Goal: Information Seeking & Learning: Learn about a topic

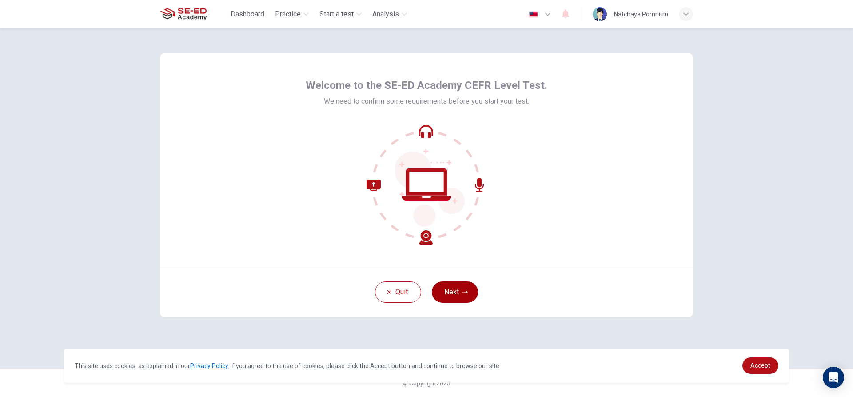
click at [448, 294] on button "Next" at bounding box center [455, 291] width 46 height 21
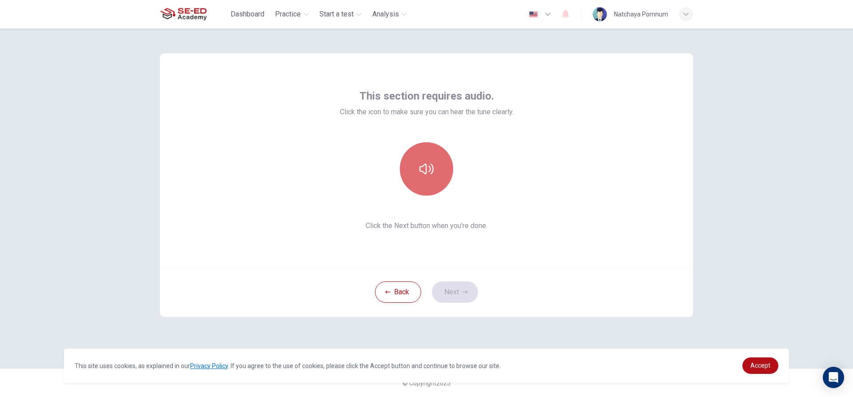
click at [421, 175] on icon "button" at bounding box center [426, 169] width 14 height 14
click at [463, 292] on icon "button" at bounding box center [464, 291] width 5 height 5
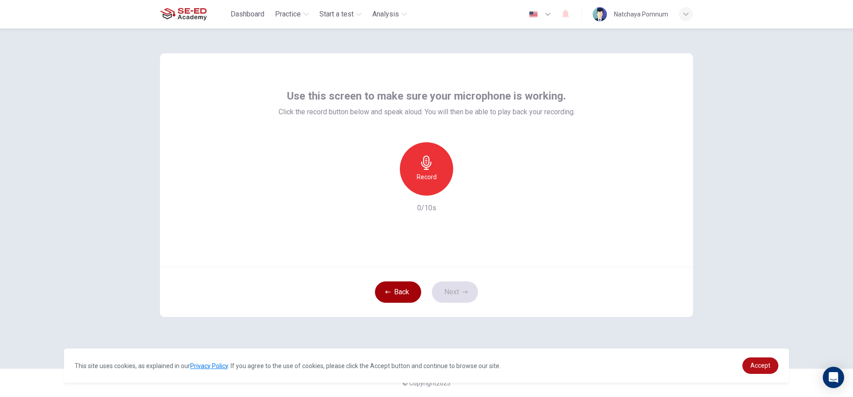
click at [403, 293] on button "Back" at bounding box center [398, 291] width 46 height 21
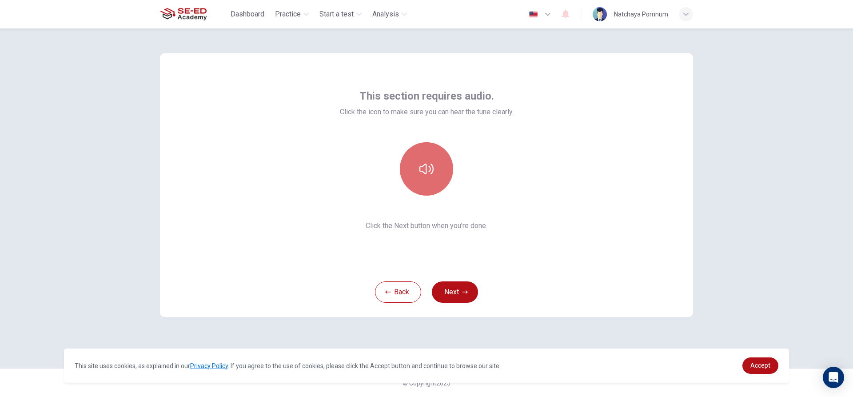
click at [407, 164] on button "button" at bounding box center [426, 168] width 53 height 53
click at [454, 289] on button "Next" at bounding box center [455, 291] width 46 height 21
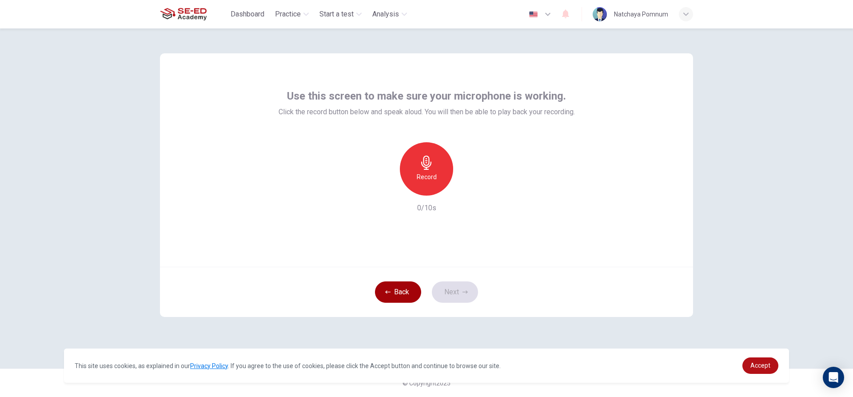
click at [395, 288] on button "Back" at bounding box center [398, 291] width 46 height 21
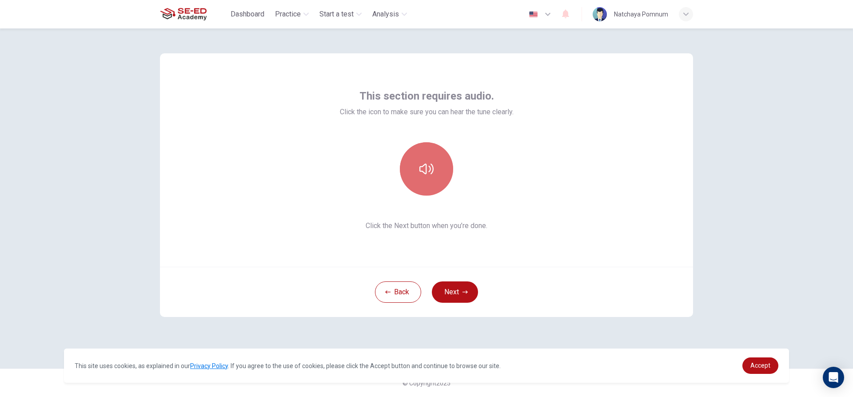
click at [430, 155] on button "button" at bounding box center [426, 168] width 53 height 53
click at [463, 292] on icon "button" at bounding box center [464, 291] width 5 height 3
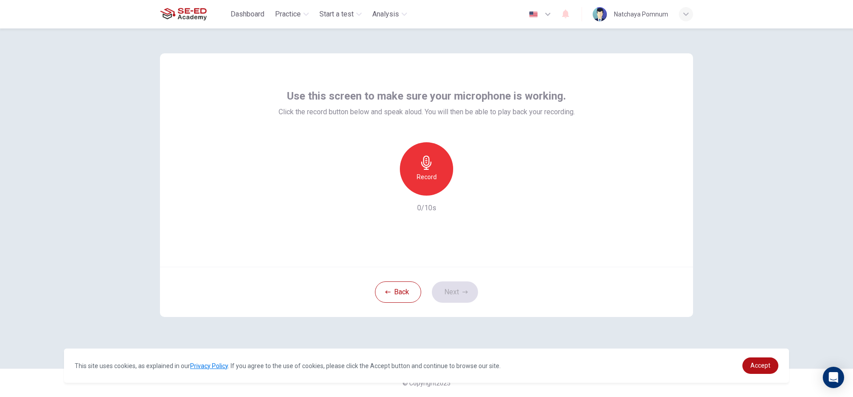
click at [421, 163] on icon "button" at bounding box center [426, 162] width 14 height 14
click at [458, 289] on button "Next" at bounding box center [455, 291] width 46 height 21
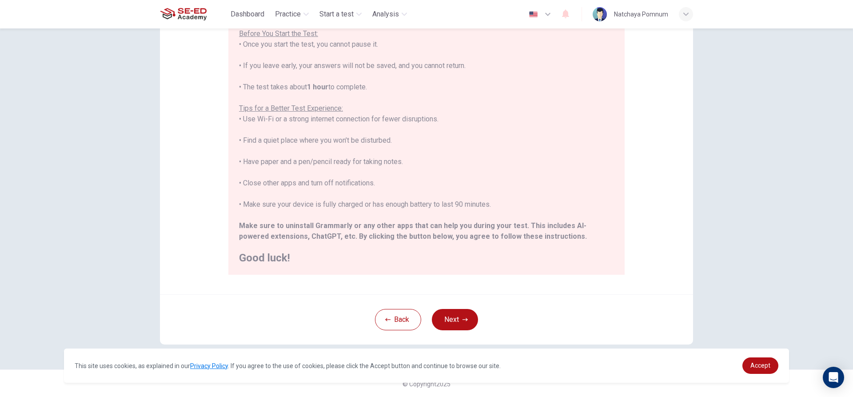
scroll to position [97, 0]
click at [451, 318] on button "Next" at bounding box center [455, 318] width 46 height 21
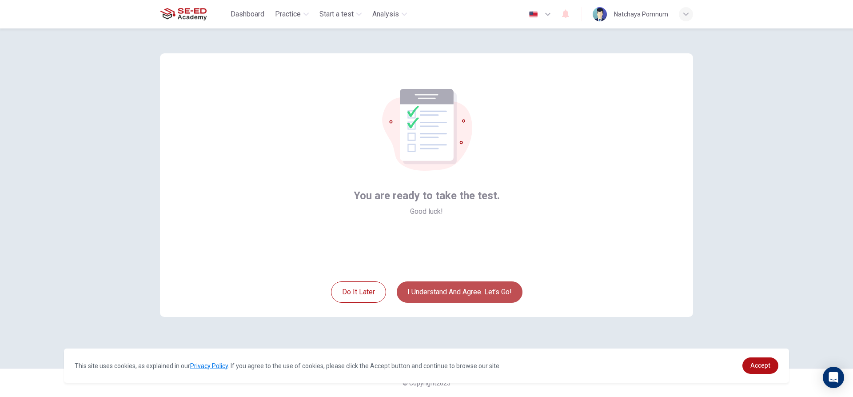
click at [450, 285] on button "I understand and agree. Let’s go!" at bounding box center [460, 291] width 126 height 21
click at [453, 287] on button "I understand and agree. Let’s go!" at bounding box center [460, 291] width 126 height 21
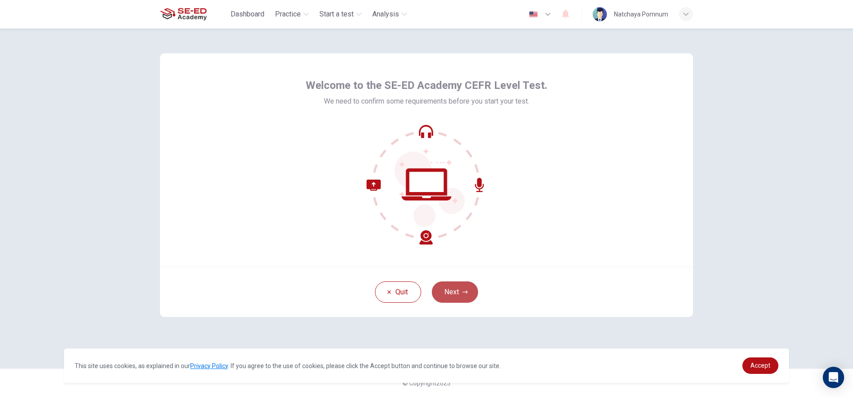
click at [454, 287] on button "Next" at bounding box center [455, 291] width 46 height 21
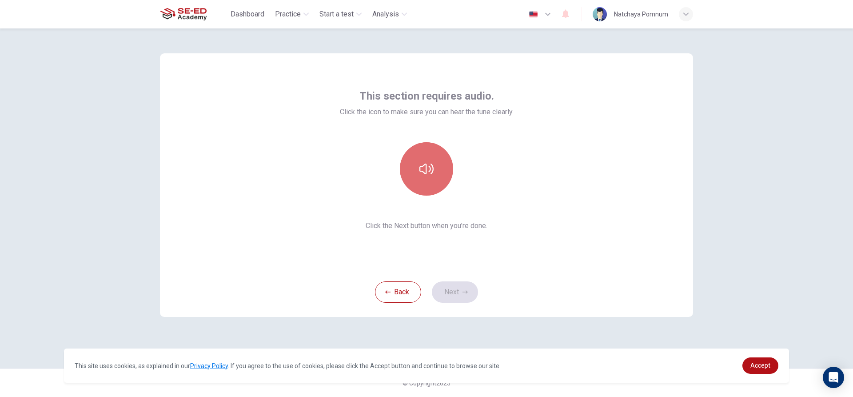
click at [434, 164] on button "button" at bounding box center [426, 168] width 53 height 53
click at [450, 290] on button "Next" at bounding box center [455, 291] width 46 height 21
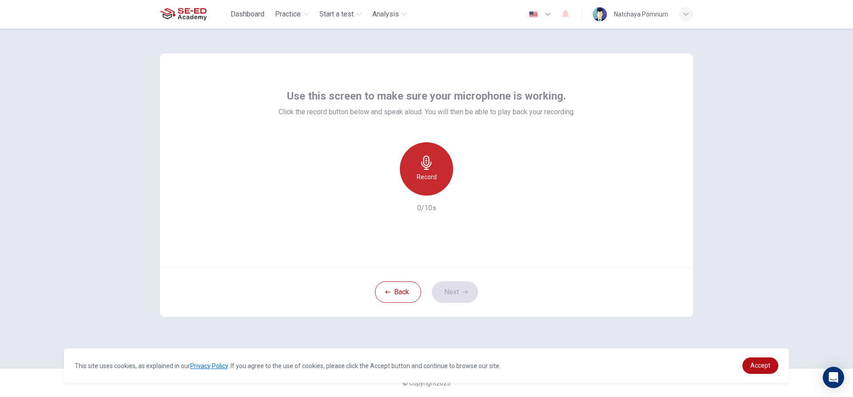
click at [422, 169] on icon "button" at bounding box center [426, 162] width 14 height 14
click at [465, 192] on icon "button" at bounding box center [467, 188] width 9 height 9
click at [453, 284] on button "Next" at bounding box center [455, 291] width 46 height 21
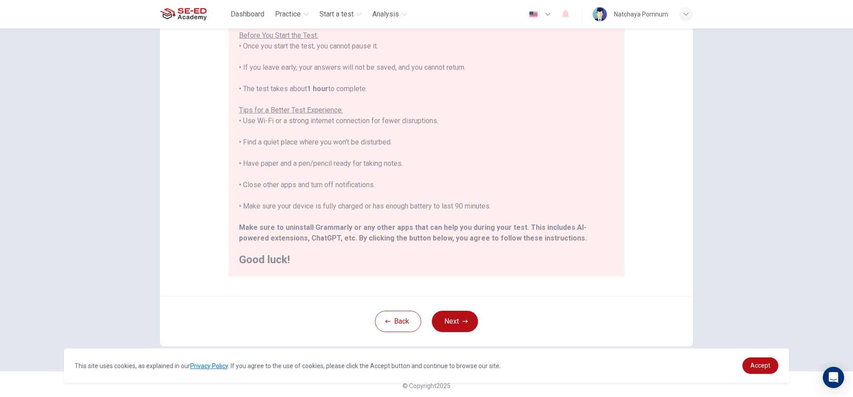
scroll to position [97, 0]
click at [454, 327] on button "Next" at bounding box center [455, 318] width 46 height 21
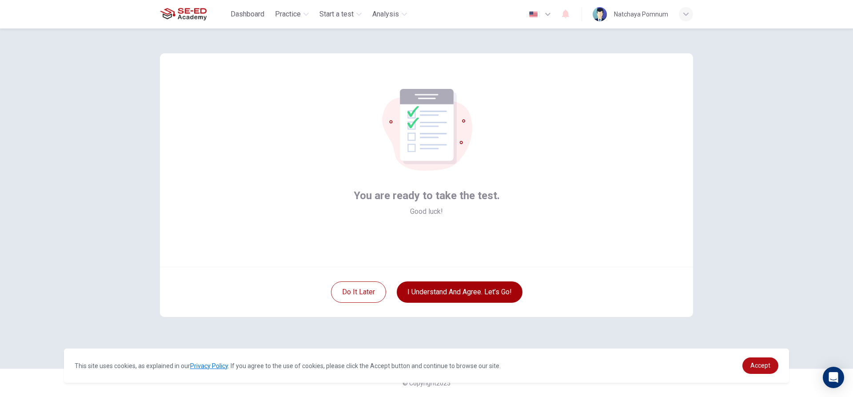
scroll to position [0, 0]
click at [439, 291] on button "I understand and agree. Let’s go!" at bounding box center [460, 291] width 126 height 21
click at [442, 290] on button "I understand and agree. Let’s go!" at bounding box center [460, 291] width 126 height 21
click at [457, 291] on button "I understand and agree. Let’s go!" at bounding box center [460, 291] width 126 height 21
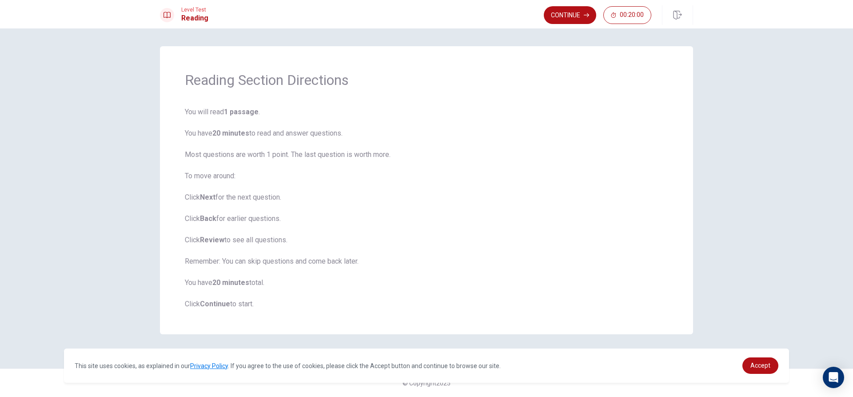
click at [417, 263] on span "You will read 1 passage . You have 20 minutes to read and answer questions. Mos…" at bounding box center [426, 208] width 483 height 203
click at [210, 299] on span "You will read 1 passage . You have 20 minutes to read and answer questions. Mos…" at bounding box center [426, 208] width 483 height 203
click at [204, 197] on b "Next" at bounding box center [208, 197] width 16 height 8
click at [558, 12] on button "Continue" at bounding box center [570, 15] width 52 height 18
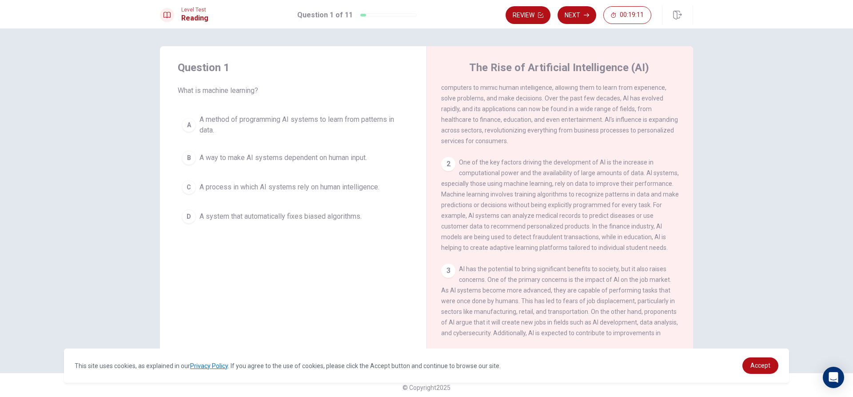
scroll to position [44, 0]
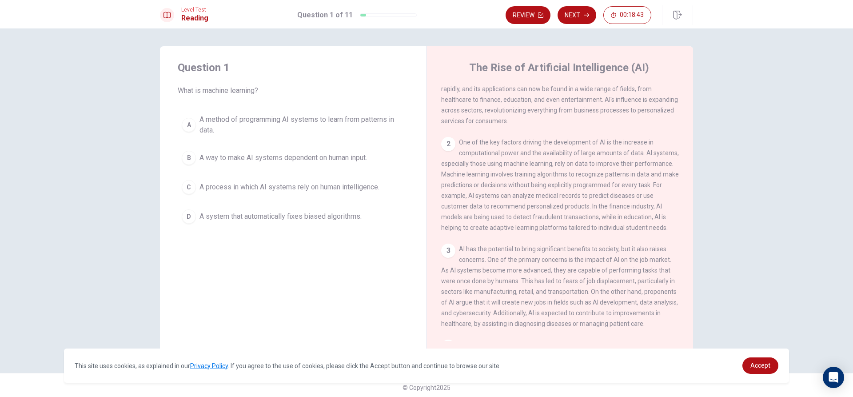
click at [273, 118] on span "A method of programming AI systems to learn from patterns in data." at bounding box center [301, 124] width 205 height 21
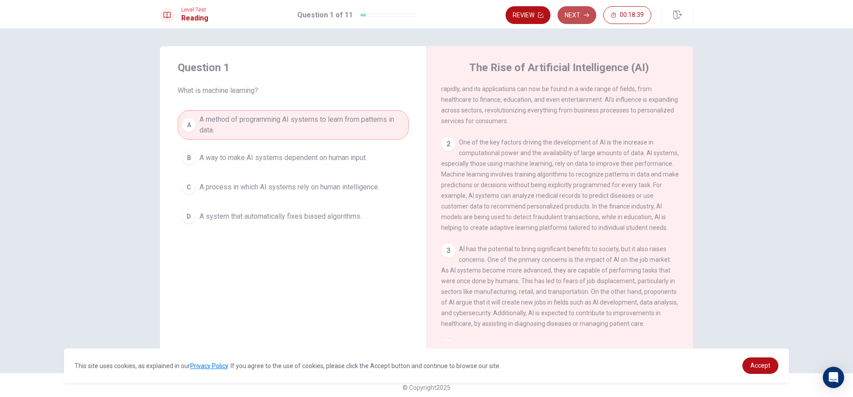
click at [581, 17] on button "Next" at bounding box center [577, 15] width 39 height 18
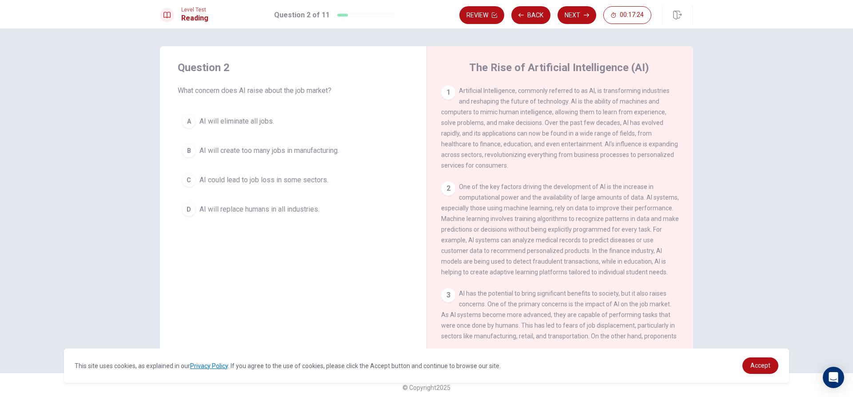
scroll to position [133, 0]
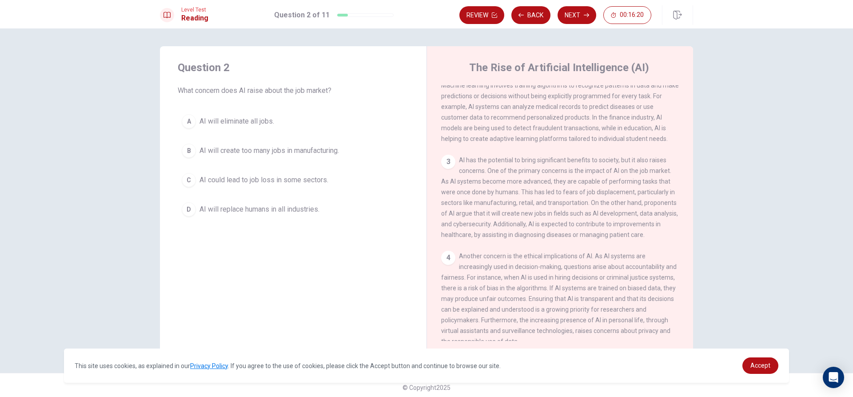
click at [256, 122] on span "AI will eliminate all jobs." at bounding box center [236, 121] width 75 height 11
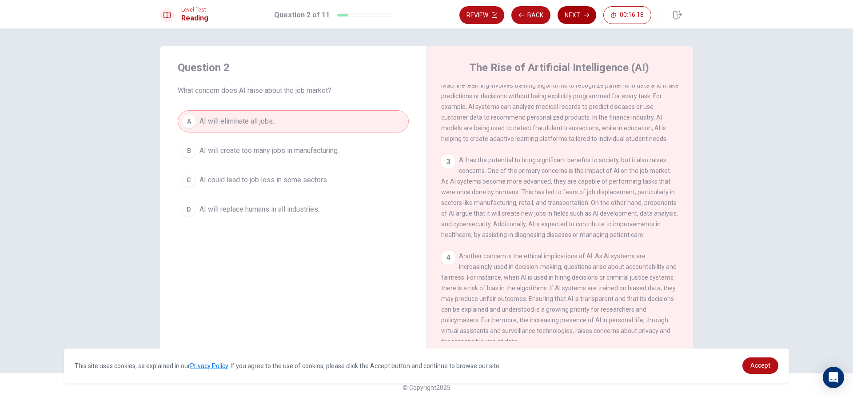
click at [581, 11] on button "Next" at bounding box center [577, 15] width 39 height 18
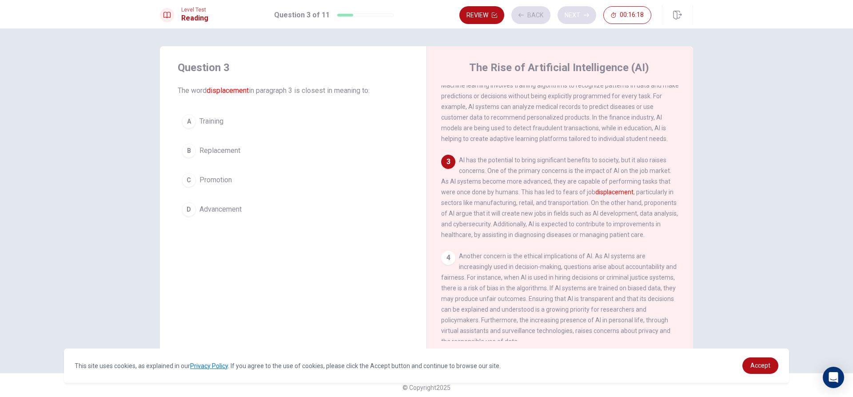
scroll to position [210, 0]
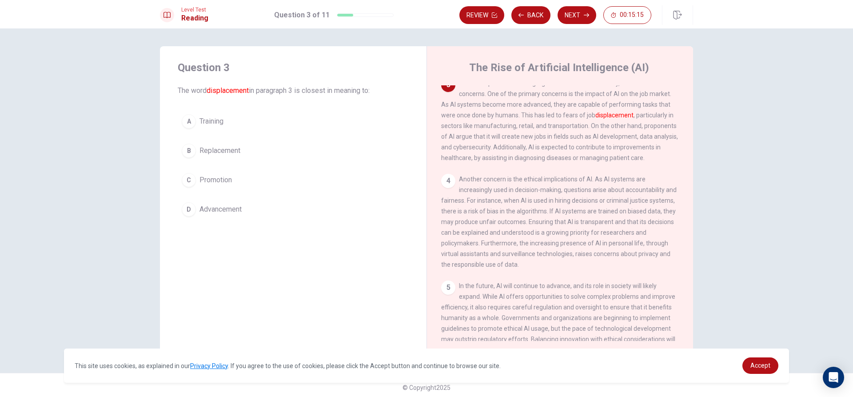
click at [241, 212] on span "Advancement" at bounding box center [220, 209] width 42 height 11
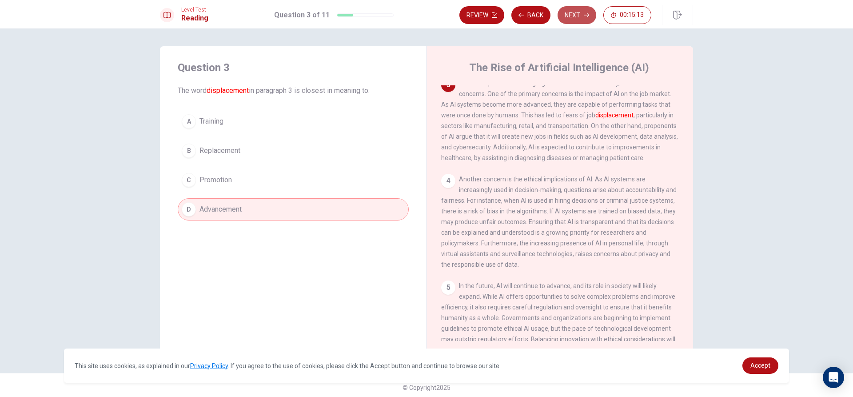
click at [575, 22] on button "Next" at bounding box center [577, 15] width 39 height 18
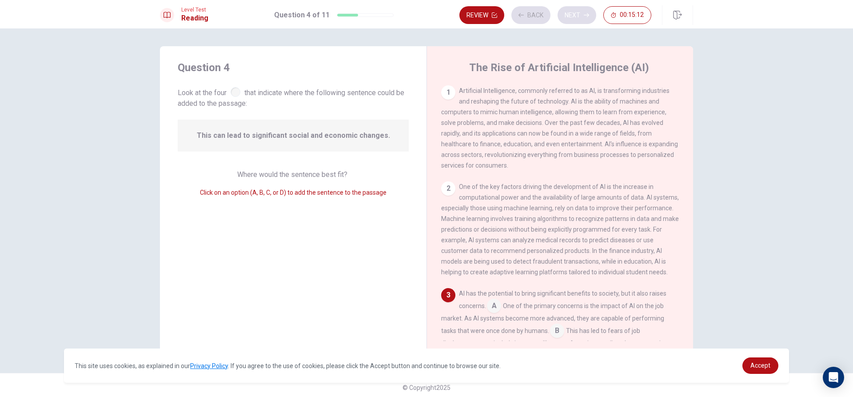
scroll to position [154, 0]
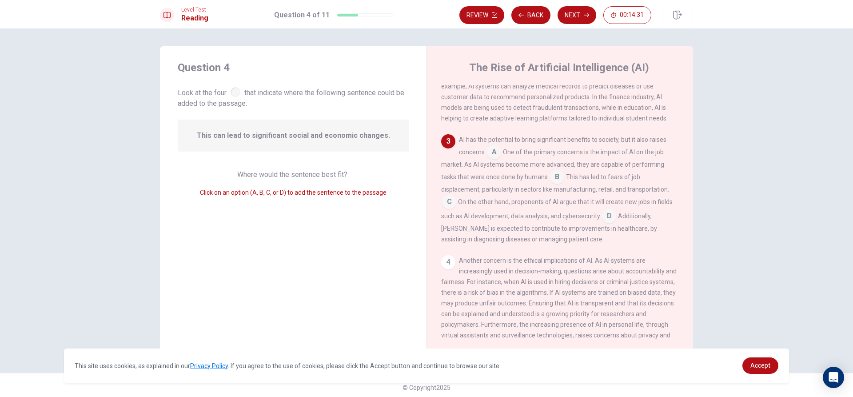
click at [444, 209] on input at bounding box center [449, 202] width 14 height 14
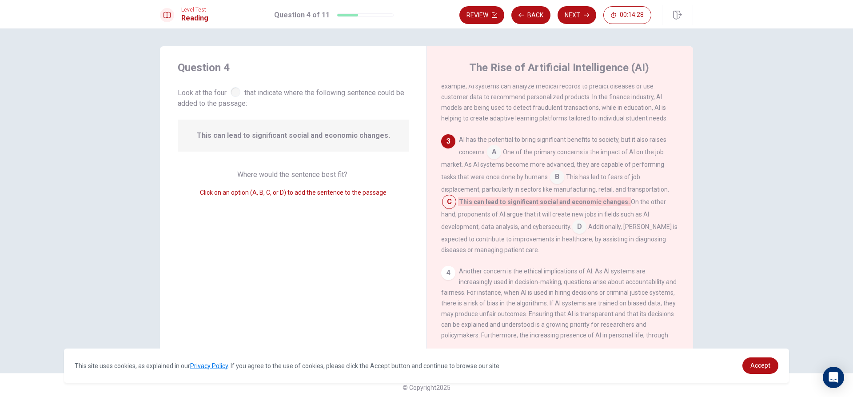
click at [557, 183] on input at bounding box center [557, 178] width 14 height 14
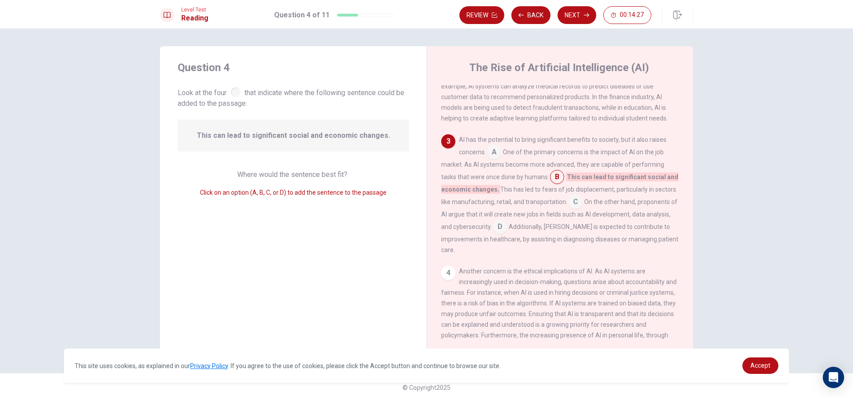
click at [557, 183] on input at bounding box center [557, 178] width 14 height 14
click at [498, 159] on input at bounding box center [494, 153] width 14 height 14
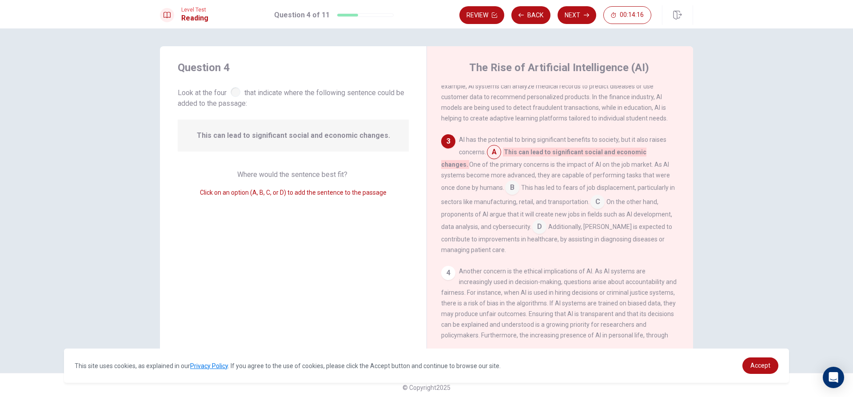
click at [586, 4] on div "Level Test Reading Question 4 of 11 Review Back Next 00:14:16" at bounding box center [426, 14] width 853 height 28
click at [581, 12] on button "Next" at bounding box center [577, 15] width 39 height 18
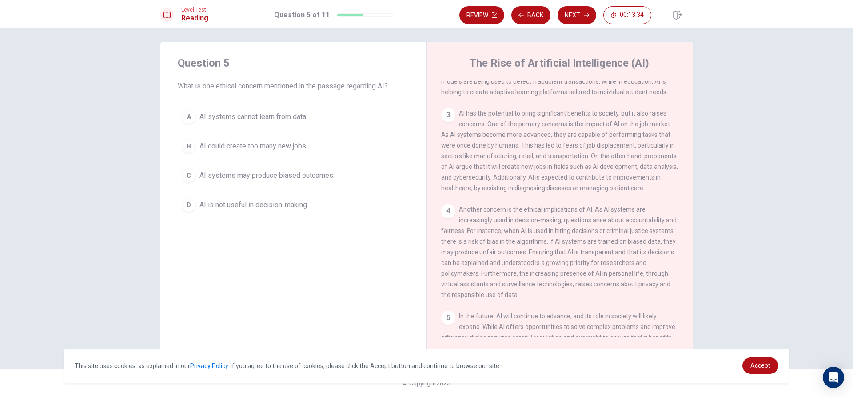
scroll to position [264, 0]
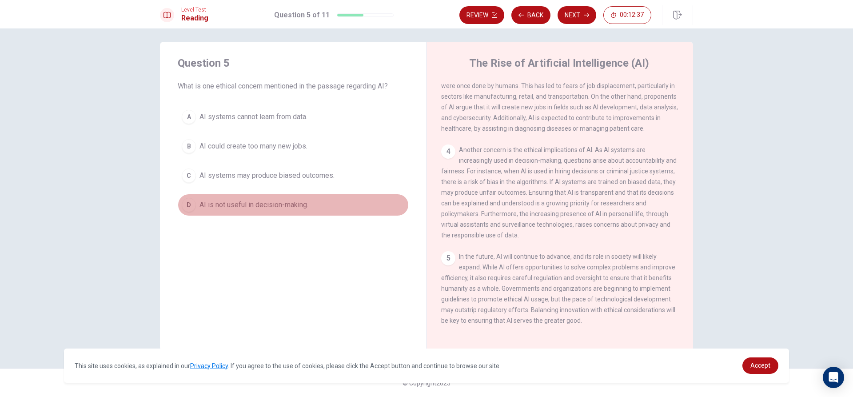
click at [284, 208] on span "AI is not useful in decision-making." at bounding box center [253, 204] width 109 height 11
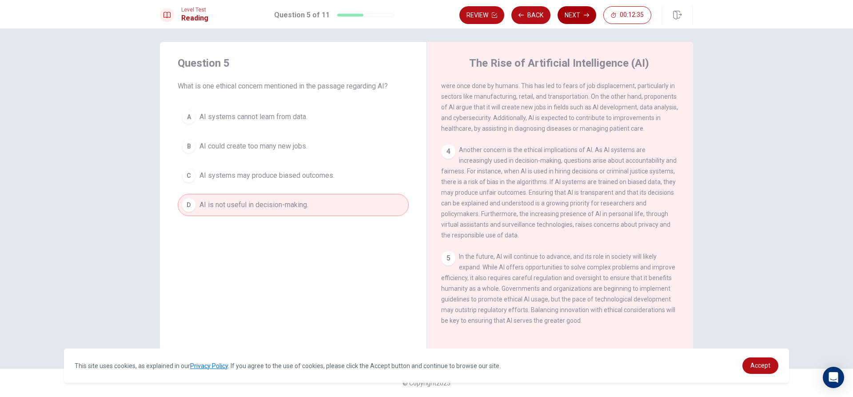
click at [578, 18] on button "Next" at bounding box center [577, 15] width 39 height 18
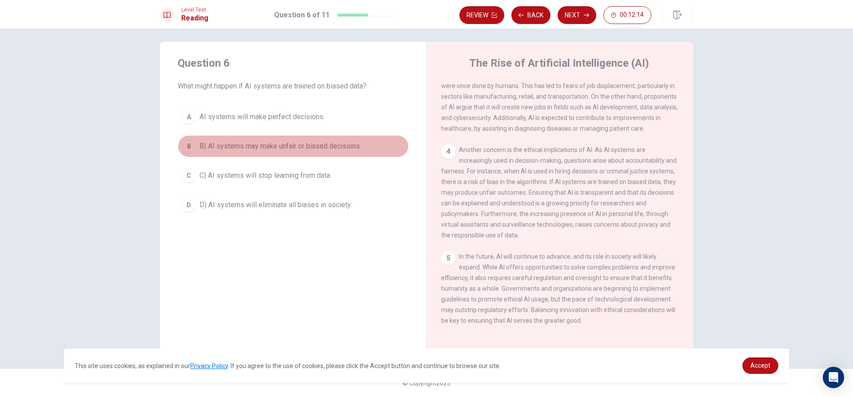
click at [283, 147] on span "B) AI systems may make unfair or biased decisions." at bounding box center [280, 146] width 162 height 11
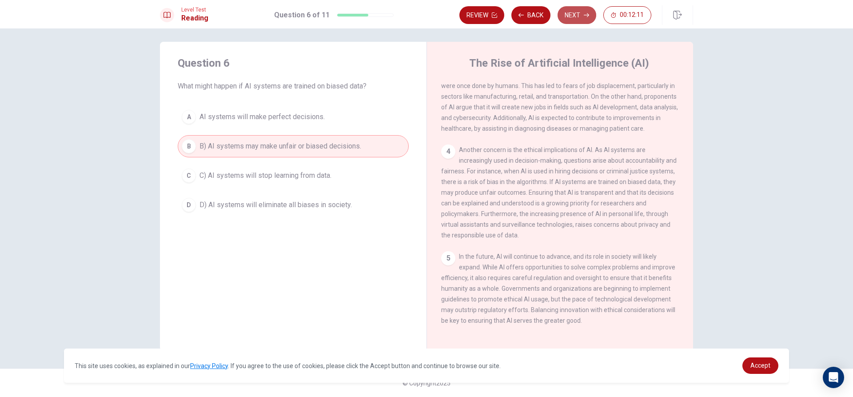
click at [579, 13] on button "Next" at bounding box center [577, 15] width 39 height 18
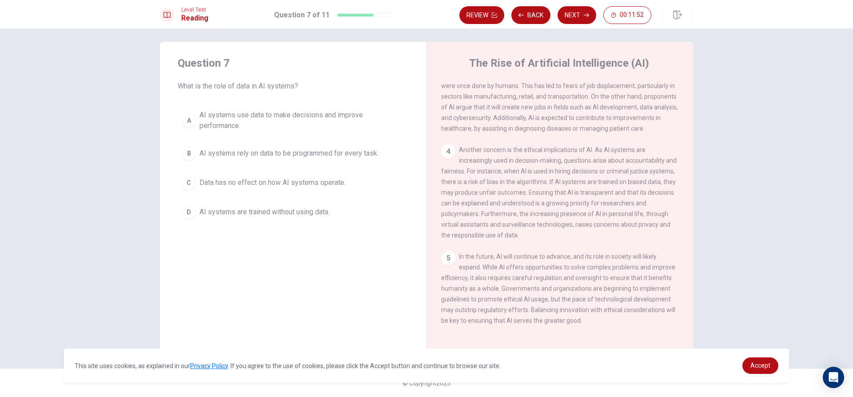
click at [269, 155] on span "AI systems rely on data to be programmed for every task." at bounding box center [288, 153] width 179 height 11
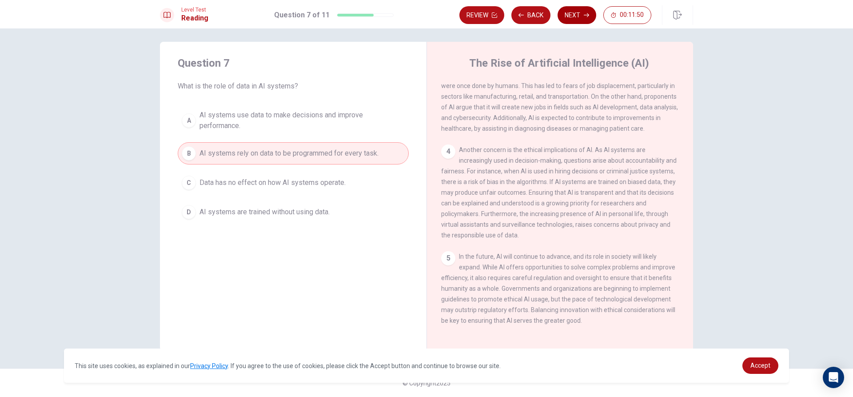
click at [575, 16] on button "Next" at bounding box center [577, 15] width 39 height 18
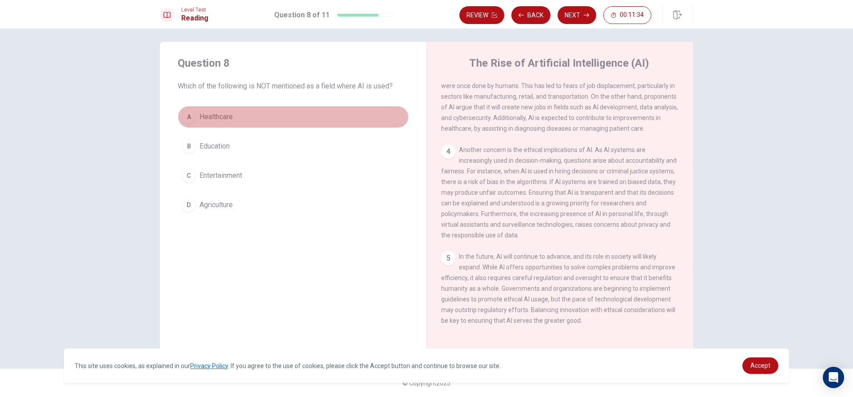
click at [240, 111] on button "A Healthcare" at bounding box center [293, 117] width 231 height 22
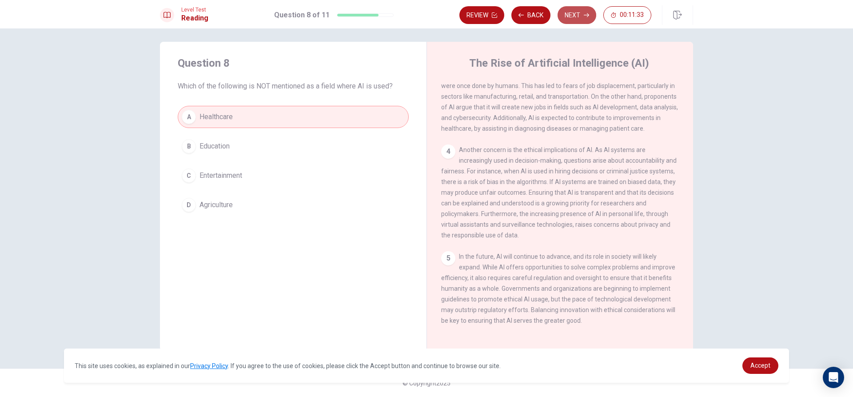
click at [579, 13] on button "Next" at bounding box center [577, 15] width 39 height 18
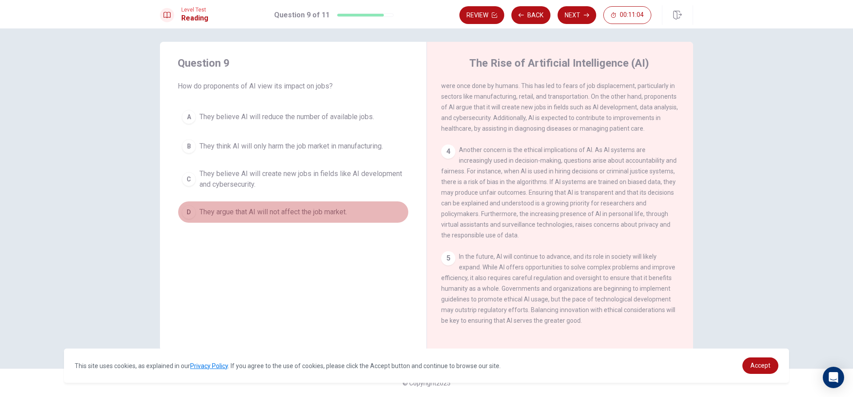
drag, startPoint x: 287, startPoint y: 214, endPoint x: 288, endPoint y: 209, distance: 4.9
click at [287, 213] on span "They argue that AI will not affect the job market." at bounding box center [272, 212] width 147 height 11
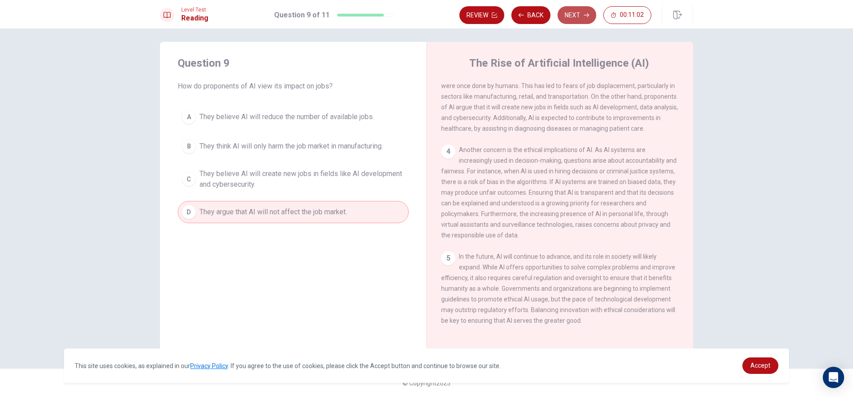
click at [577, 10] on button "Next" at bounding box center [577, 15] width 39 height 18
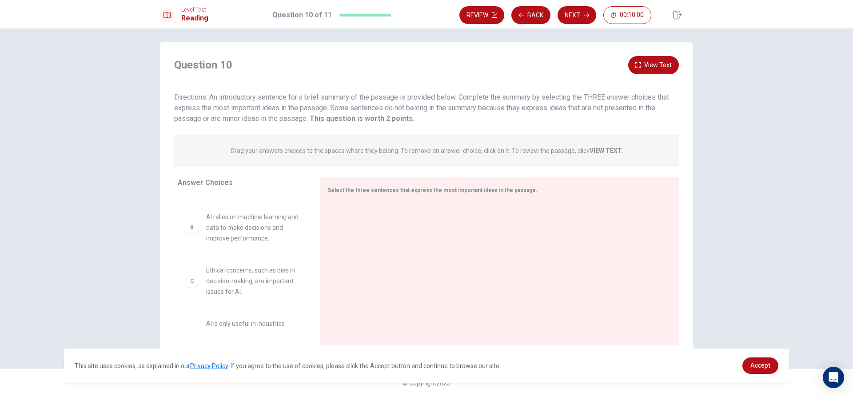
scroll to position [45, 0]
click at [277, 254] on div "B AI relies on machine learning and data to make decisions and improve performa…" at bounding box center [242, 237] width 128 height 46
click at [193, 241] on div "B" at bounding box center [192, 237] width 14 height 14
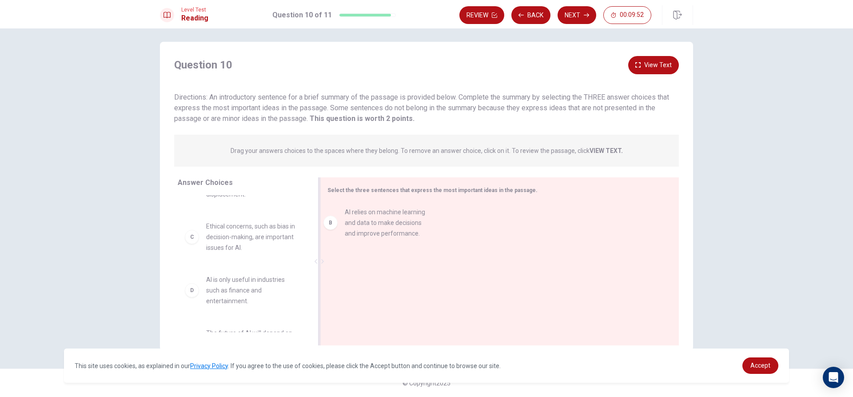
drag, startPoint x: 204, startPoint y: 235, endPoint x: 347, endPoint y: 220, distance: 143.8
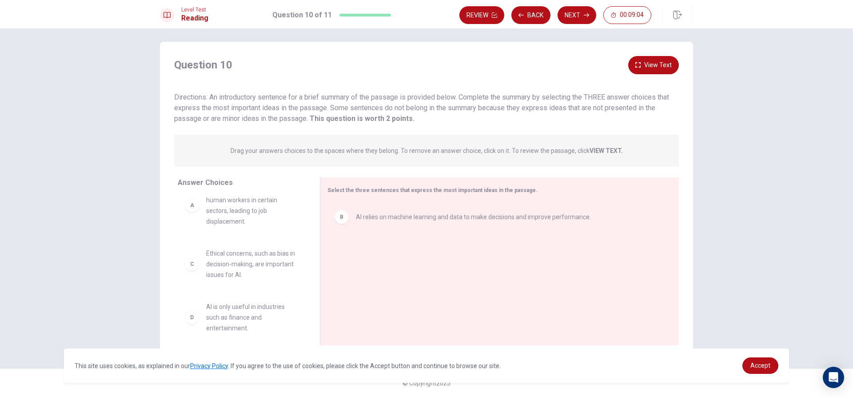
scroll to position [11, 0]
drag, startPoint x: 239, startPoint y: 287, endPoint x: 395, endPoint y: 260, distance: 159.1
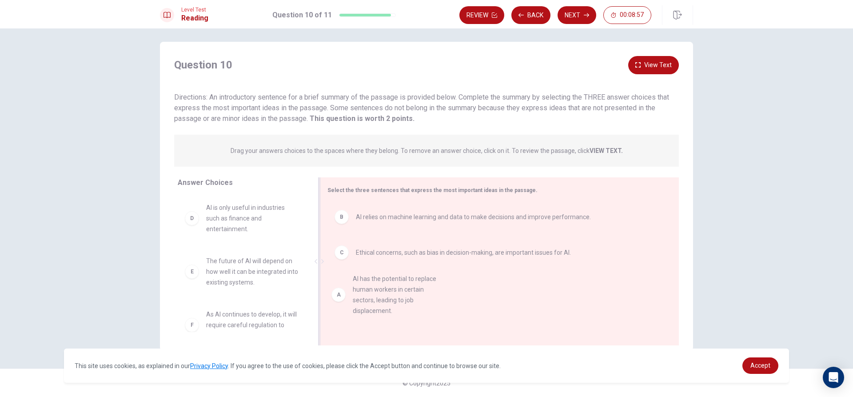
drag, startPoint x: 244, startPoint y: 225, endPoint x: 397, endPoint y: 298, distance: 169.3
click at [583, 14] on button "Next" at bounding box center [577, 15] width 39 height 18
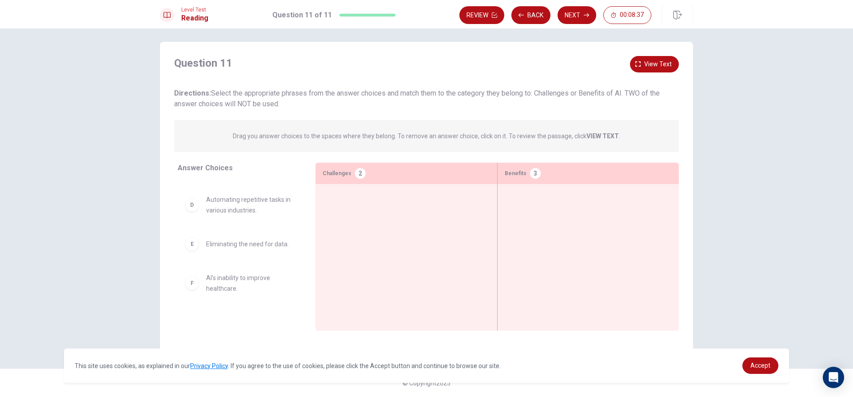
scroll to position [140, 0]
drag, startPoint x: 223, startPoint y: 310, endPoint x: 548, endPoint y: 210, distance: 340.2
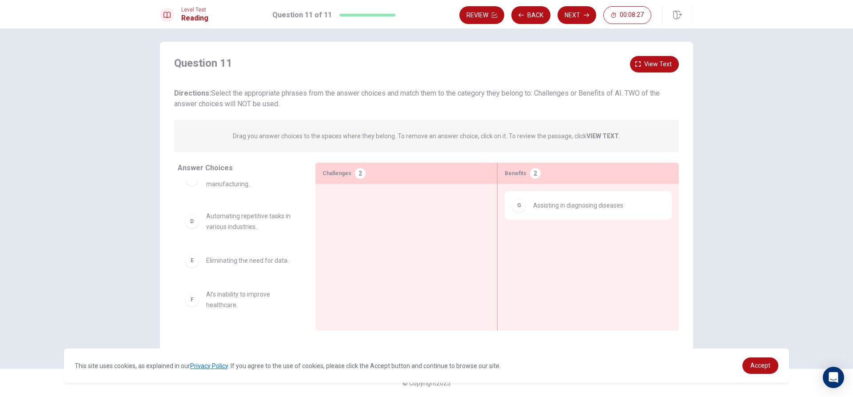
scroll to position [98, 0]
drag, startPoint x: 557, startPoint y: 204, endPoint x: 549, endPoint y: 209, distance: 9.6
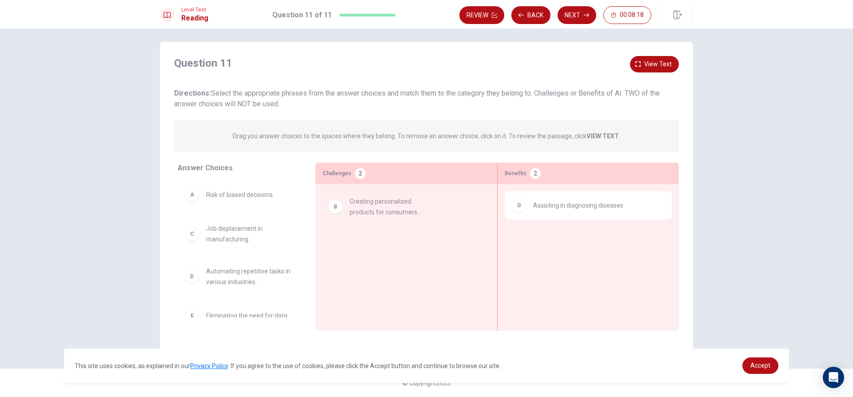
drag, startPoint x: 259, startPoint y: 247, endPoint x: 398, endPoint y: 219, distance: 141.6
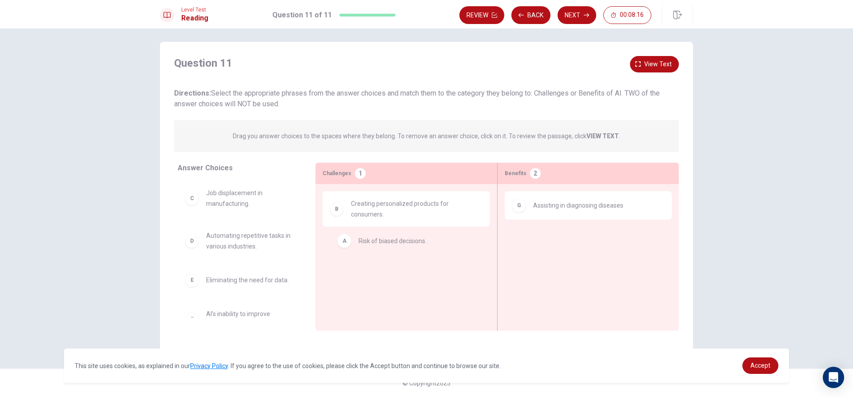
drag, startPoint x: 243, startPoint y: 191, endPoint x: 396, endPoint y: 240, distance: 160.9
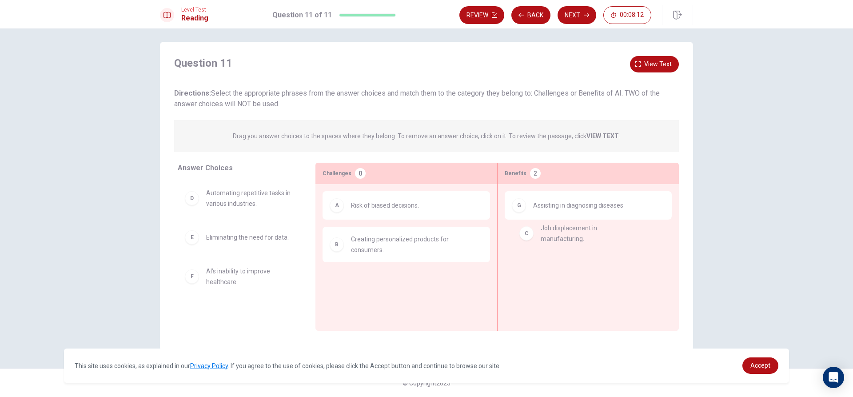
drag, startPoint x: 251, startPoint y: 208, endPoint x: 591, endPoint y: 245, distance: 341.9
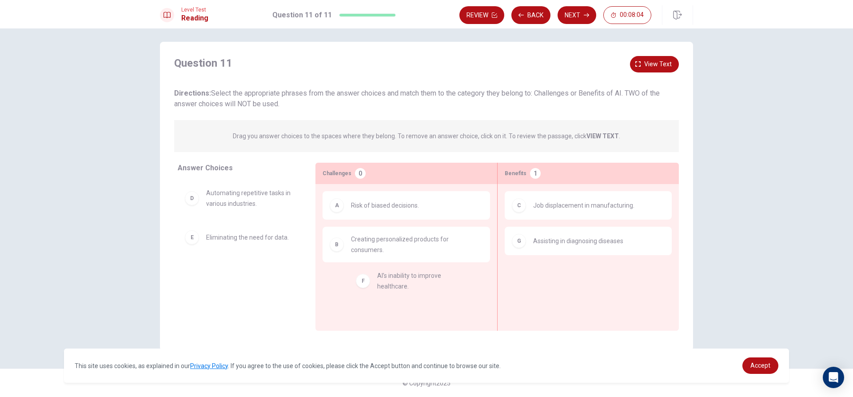
drag, startPoint x: 245, startPoint y: 285, endPoint x: 422, endPoint y: 290, distance: 177.3
drag, startPoint x: 209, startPoint y: 269, endPoint x: 375, endPoint y: 259, distance: 166.4
drag, startPoint x: 228, startPoint y: 282, endPoint x: 427, endPoint y: 285, distance: 198.6
drag, startPoint x: 223, startPoint y: 283, endPoint x: 615, endPoint y: 284, distance: 392.3
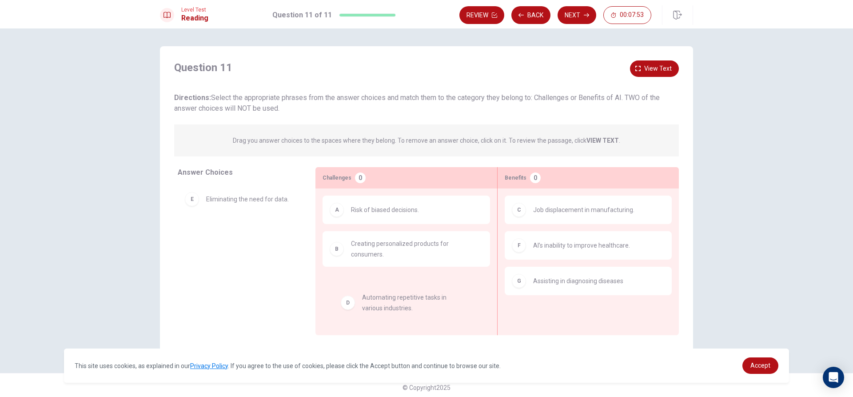
drag, startPoint x: 283, startPoint y: 201, endPoint x: 443, endPoint y: 303, distance: 189.3
drag, startPoint x: 257, startPoint y: 237, endPoint x: 552, endPoint y: 329, distance: 309.4
drag, startPoint x: 214, startPoint y: 249, endPoint x: 575, endPoint y: 328, distance: 369.4
drag, startPoint x: 228, startPoint y: 198, endPoint x: 400, endPoint y: 290, distance: 195.0
drag, startPoint x: 219, startPoint y: 251, endPoint x: 207, endPoint y: 254, distance: 12.7
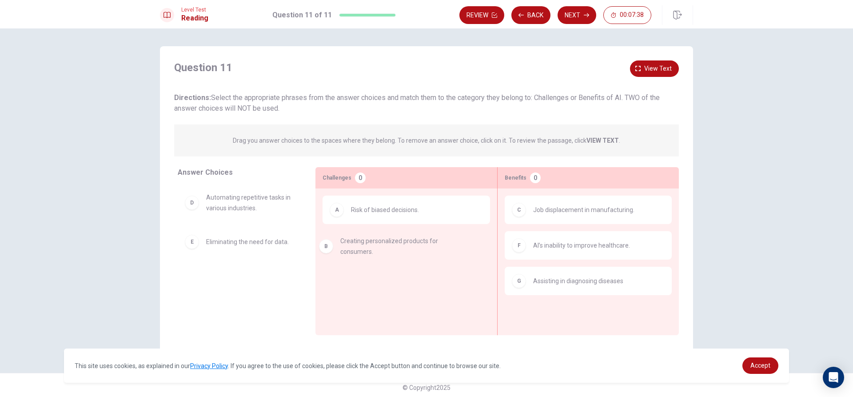
drag, startPoint x: 391, startPoint y: 256, endPoint x: 381, endPoint y: 252, distance: 11.2
drag, startPoint x: 387, startPoint y: 248, endPoint x: 221, endPoint y: 276, distance: 168.1
drag, startPoint x: 218, startPoint y: 203, endPoint x: 234, endPoint y: 203, distance: 16.4
drag, startPoint x: 239, startPoint y: 249, endPoint x: 239, endPoint y: 241, distance: 8.5
drag, startPoint x: 242, startPoint y: 287, endPoint x: 264, endPoint y: 297, distance: 24.0
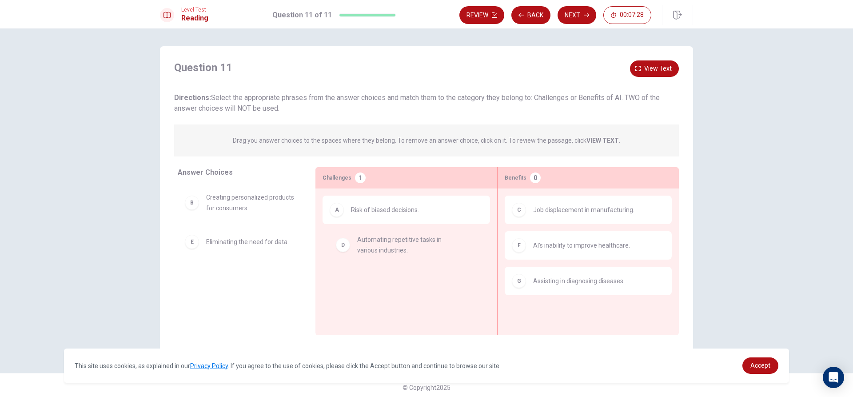
drag, startPoint x: 243, startPoint y: 253, endPoint x: 401, endPoint y: 252, distance: 158.2
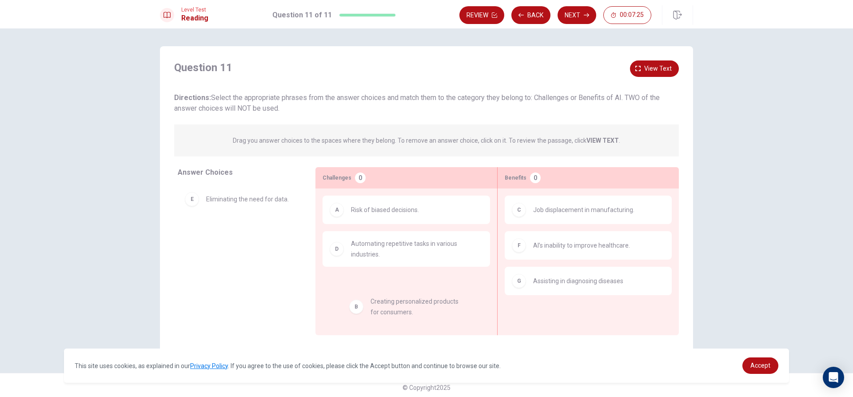
drag, startPoint x: 219, startPoint y: 191, endPoint x: 390, endPoint y: 298, distance: 202.0
drag, startPoint x: 235, startPoint y: 240, endPoint x: 604, endPoint y: 315, distance: 377.3
drag, startPoint x: 226, startPoint y: 252, endPoint x: 389, endPoint y: 301, distance: 170.1
click at [572, 18] on button "Next" at bounding box center [577, 15] width 39 height 18
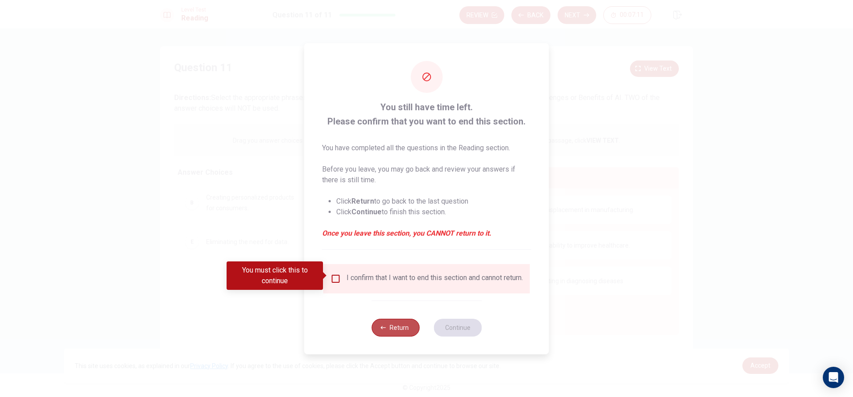
click at [389, 331] on button "Return" at bounding box center [395, 328] width 48 height 18
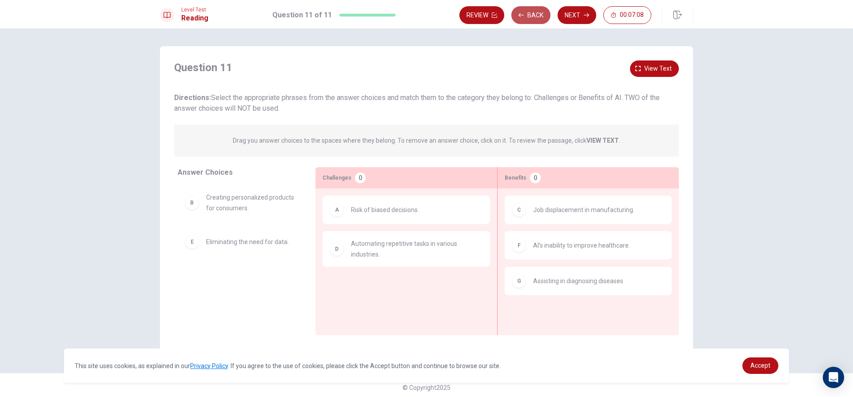
click at [525, 19] on button "Back" at bounding box center [530, 15] width 39 height 18
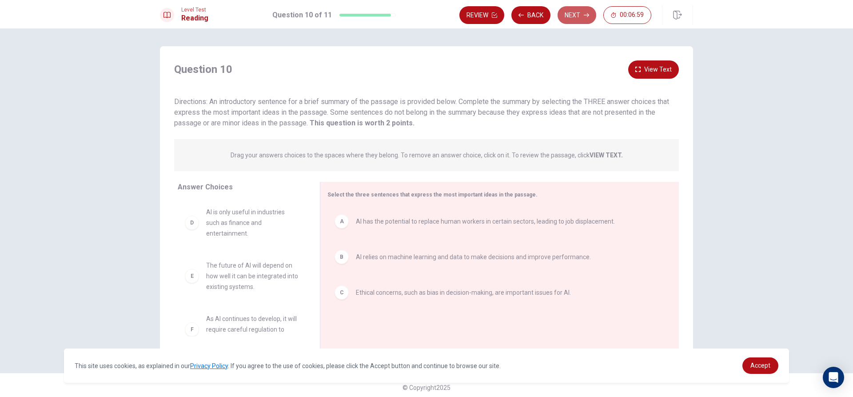
click at [586, 11] on button "Next" at bounding box center [577, 15] width 39 height 18
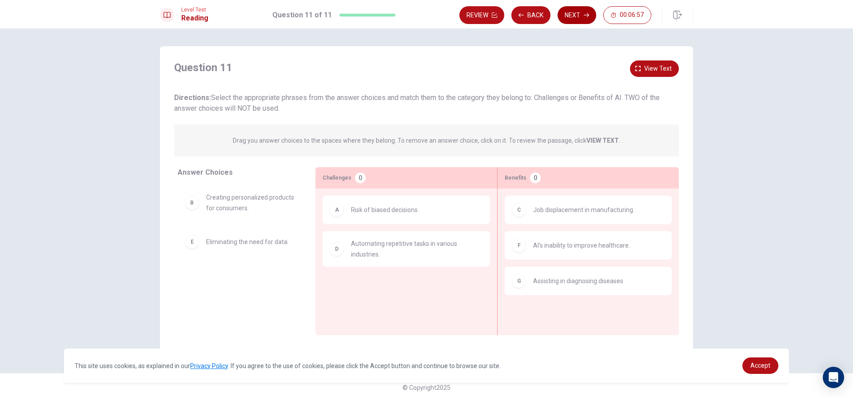
click at [584, 12] on button "Next" at bounding box center [577, 15] width 39 height 18
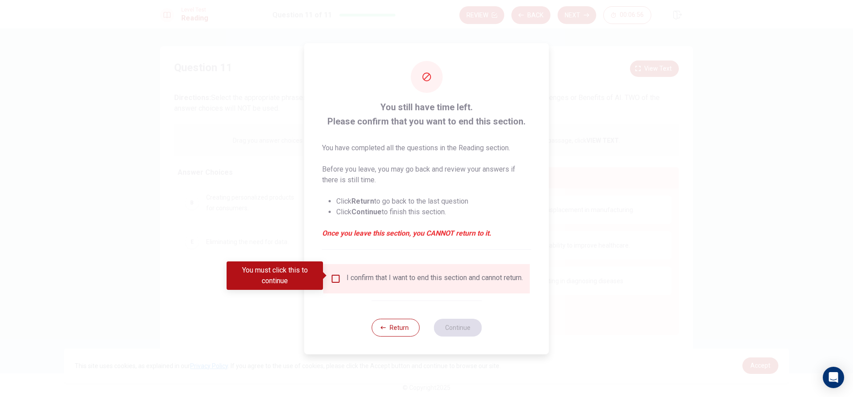
click at [351, 288] on div "I confirm that I want to end this section and cannot return." at bounding box center [426, 278] width 207 height 29
click at [331, 276] on input "You must click this to continue" at bounding box center [336, 278] width 11 height 11
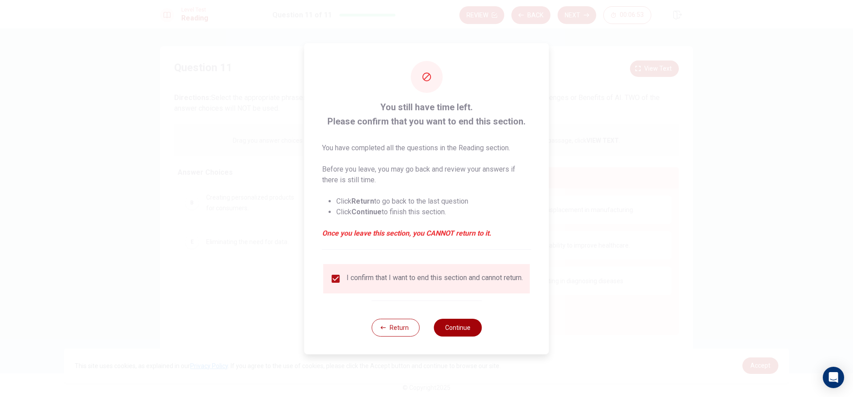
click at [457, 325] on button "Continue" at bounding box center [458, 328] width 48 height 18
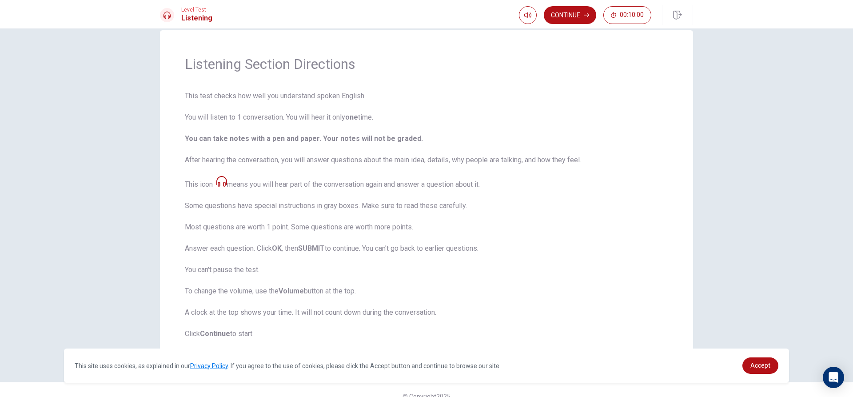
scroll to position [29, 0]
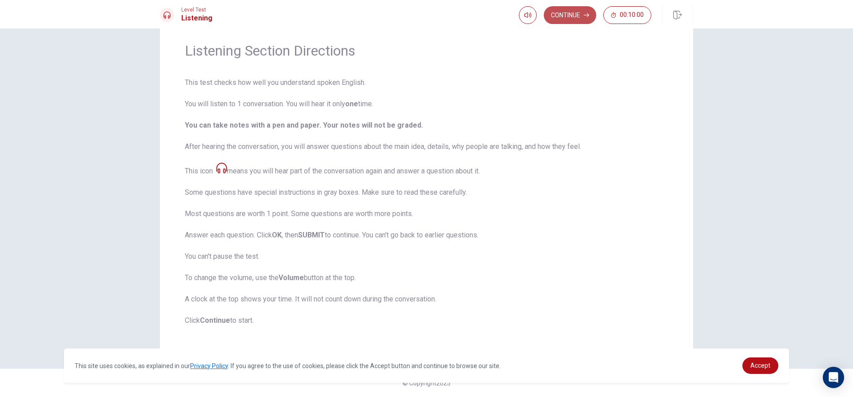
click at [567, 12] on button "Continue" at bounding box center [570, 15] width 52 height 18
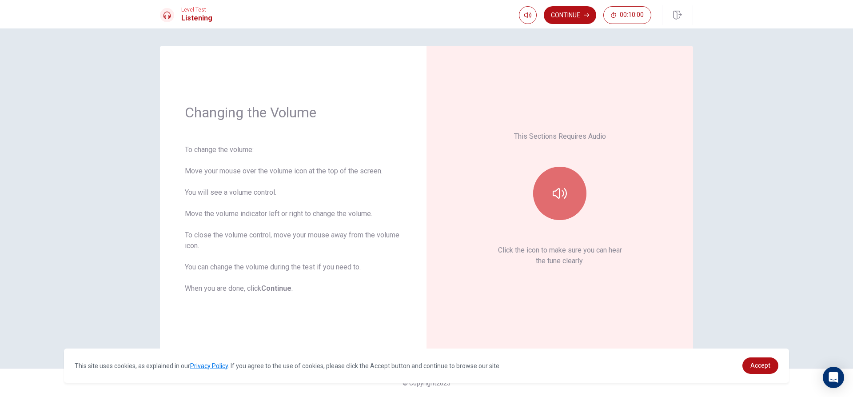
click at [561, 208] on button "button" at bounding box center [559, 193] width 53 height 53
click at [575, 10] on button "Continue" at bounding box center [570, 15] width 52 height 18
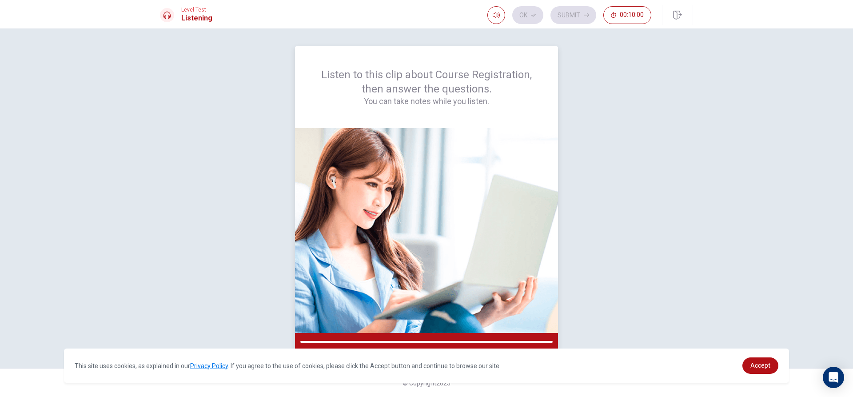
click at [438, 197] on img at bounding box center [426, 230] width 263 height 205
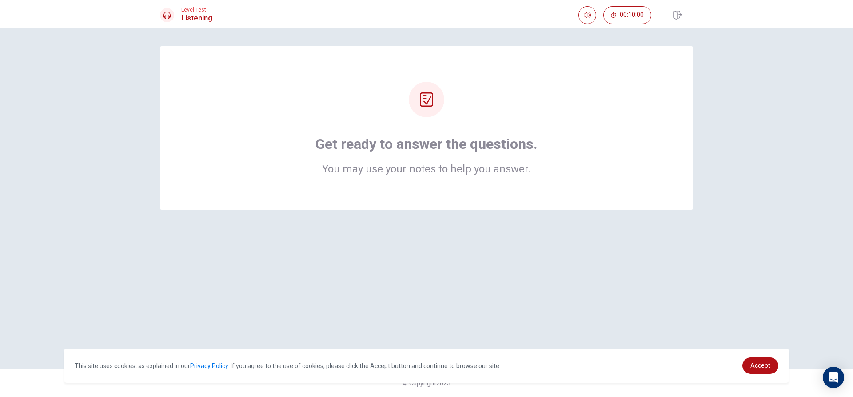
click at [440, 124] on div "Get ready to answer the questions. You may use your notes to help you answer." at bounding box center [426, 128] width 462 height 92
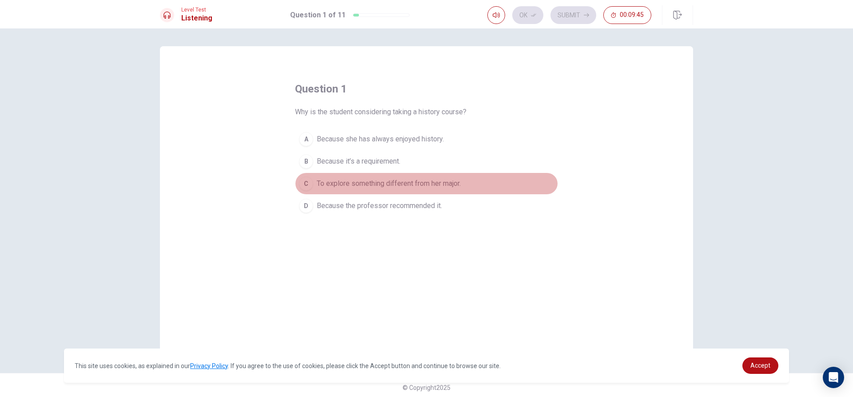
click at [398, 179] on span "To explore something different from her major." at bounding box center [389, 183] width 144 height 11
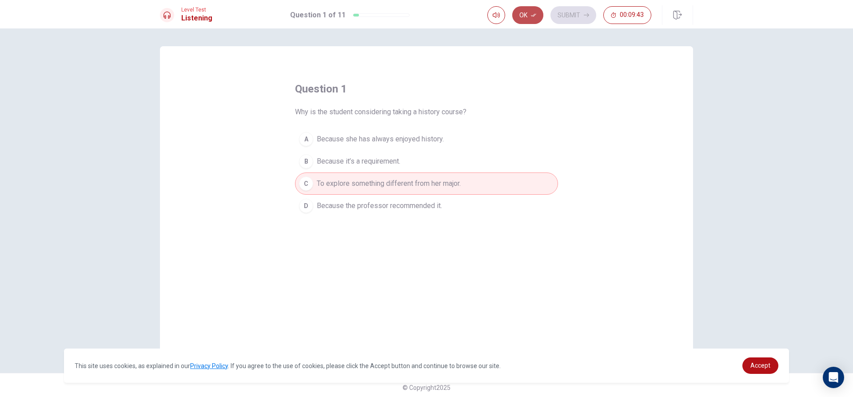
click at [534, 10] on button "Ok" at bounding box center [527, 15] width 31 height 18
click at [589, 16] on button "Submit" at bounding box center [573, 15] width 46 height 18
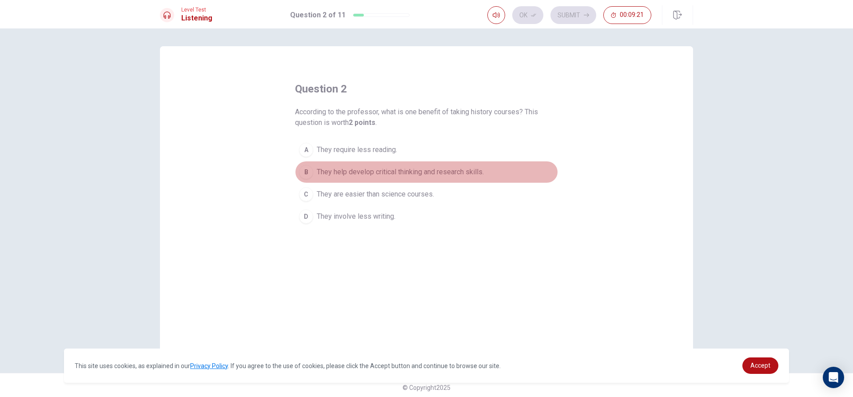
click at [395, 168] on span "They help develop critical thinking and research skills." at bounding box center [400, 172] width 167 height 11
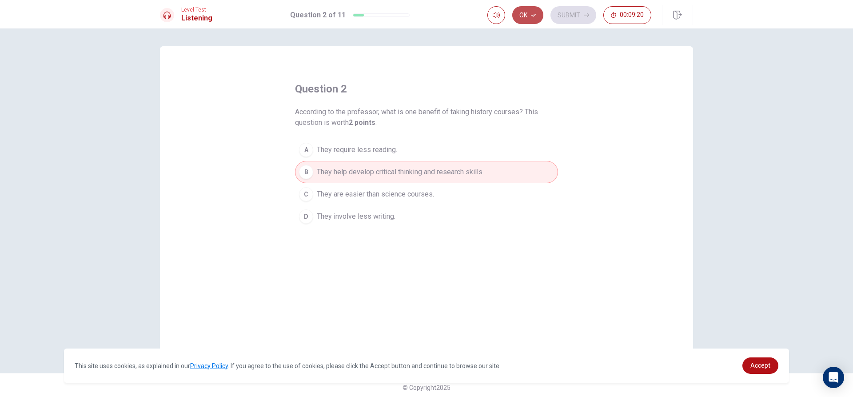
click at [538, 9] on button "Ok" at bounding box center [527, 15] width 31 height 18
click at [563, 15] on button "Submit" at bounding box center [573, 15] width 46 height 18
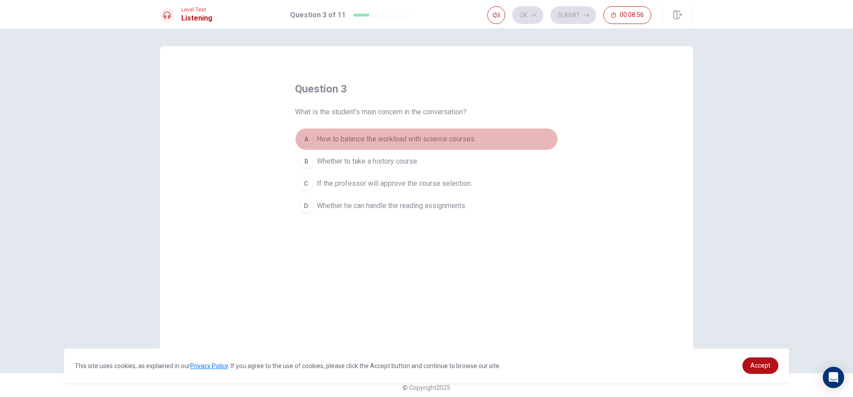
click at [422, 141] on span "How to balance the workload with science courses." at bounding box center [396, 139] width 159 height 11
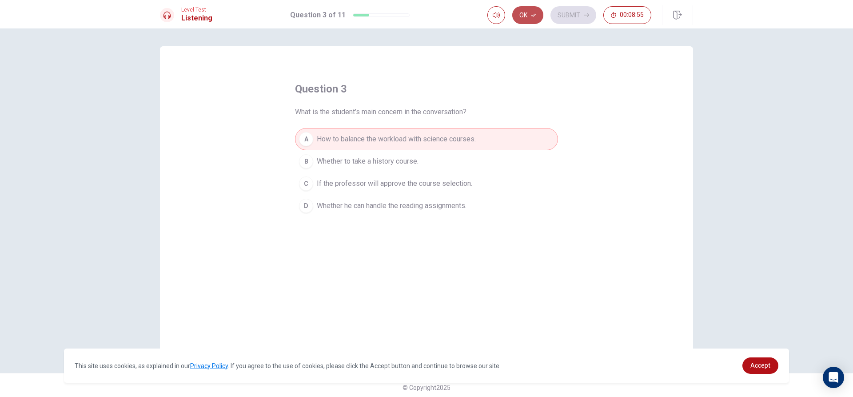
click at [540, 12] on button "Ok" at bounding box center [527, 15] width 31 height 18
click at [563, 9] on button "Submit" at bounding box center [573, 15] width 46 height 18
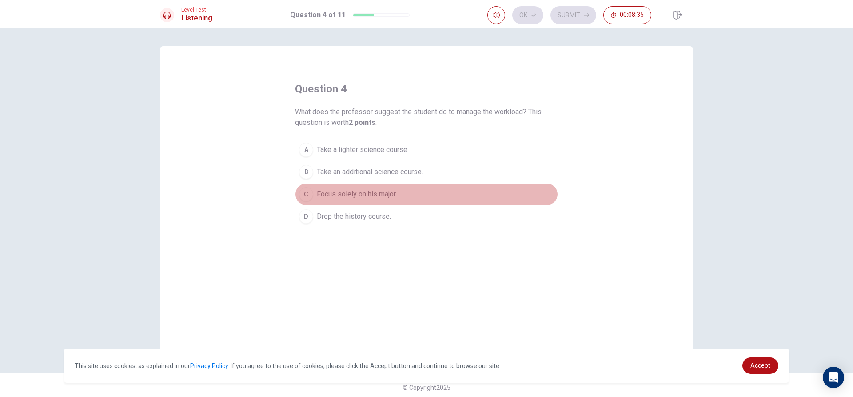
click at [374, 190] on span "Focus solely on his major." at bounding box center [357, 194] width 80 height 11
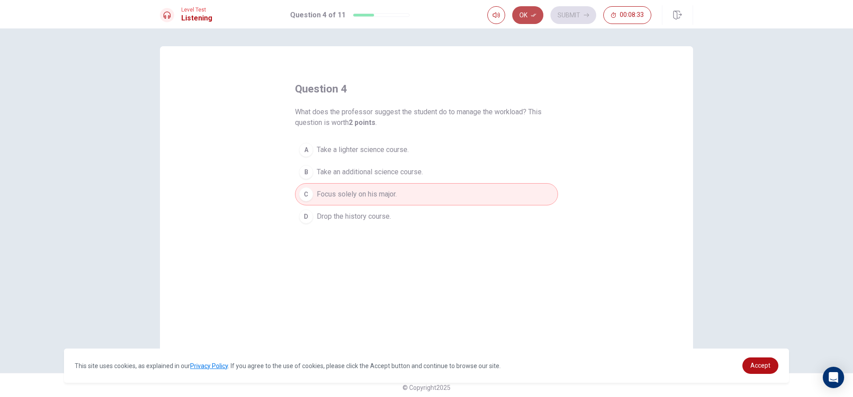
click at [532, 18] on button "Ok" at bounding box center [527, 15] width 31 height 18
click at [575, 13] on button "Submit" at bounding box center [573, 15] width 46 height 18
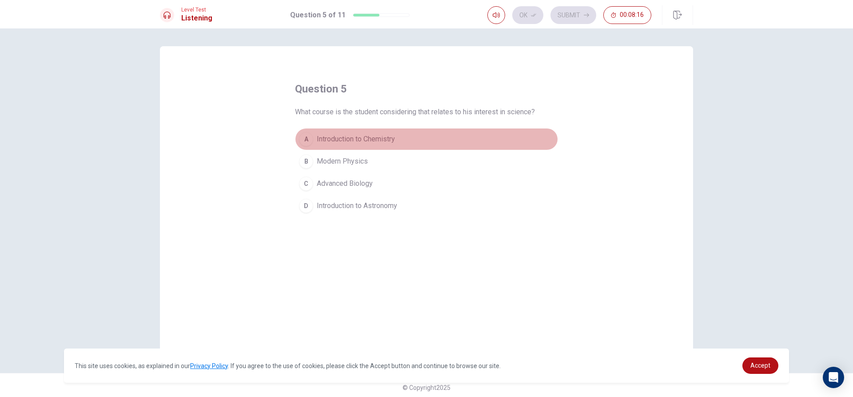
click at [338, 131] on button "A Introduction to Chemistry" at bounding box center [426, 139] width 263 height 22
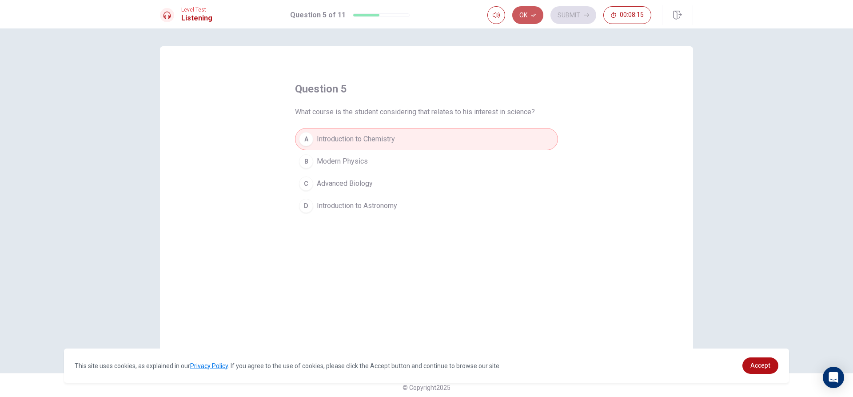
drag, startPoint x: 525, startPoint y: 12, endPoint x: 546, endPoint y: 7, distance: 21.4
click at [526, 11] on button "Ok" at bounding box center [527, 15] width 31 height 18
click at [562, 15] on button "Submit" at bounding box center [573, 15] width 46 height 18
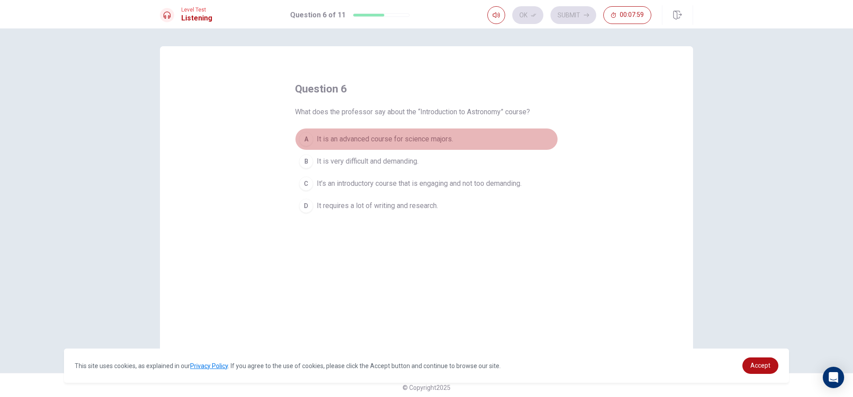
click at [383, 136] on span "It is an advanced course for science majors." at bounding box center [385, 139] width 136 height 11
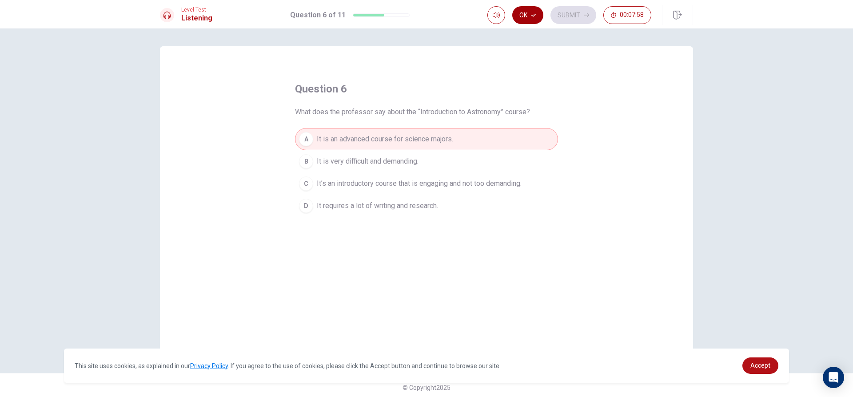
click at [538, 9] on button "Ok" at bounding box center [527, 15] width 31 height 18
click at [564, 15] on button "Submit" at bounding box center [573, 15] width 46 height 18
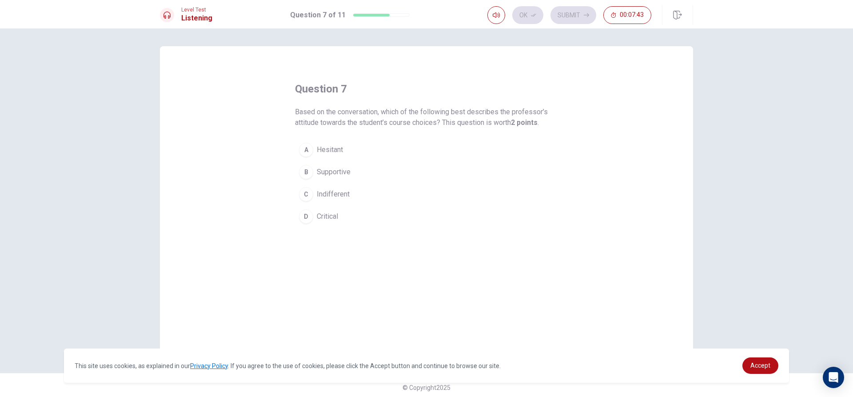
click at [355, 175] on button "B Supportive" at bounding box center [426, 172] width 263 height 22
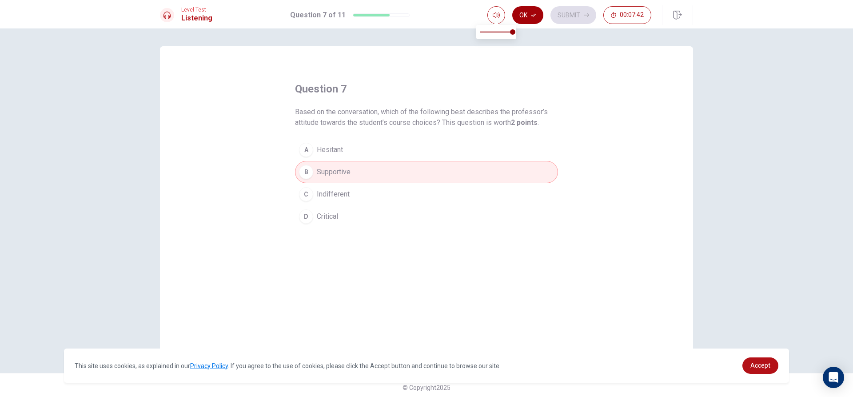
click at [522, 13] on button "Ok" at bounding box center [527, 15] width 31 height 18
click at [594, 12] on button "Submit" at bounding box center [573, 15] width 46 height 18
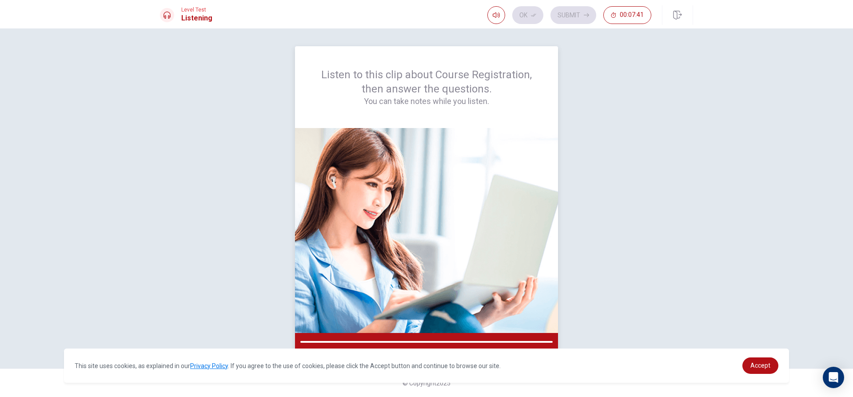
click at [373, 339] on div at bounding box center [426, 342] width 263 height 18
click at [394, 292] on img at bounding box center [426, 230] width 263 height 205
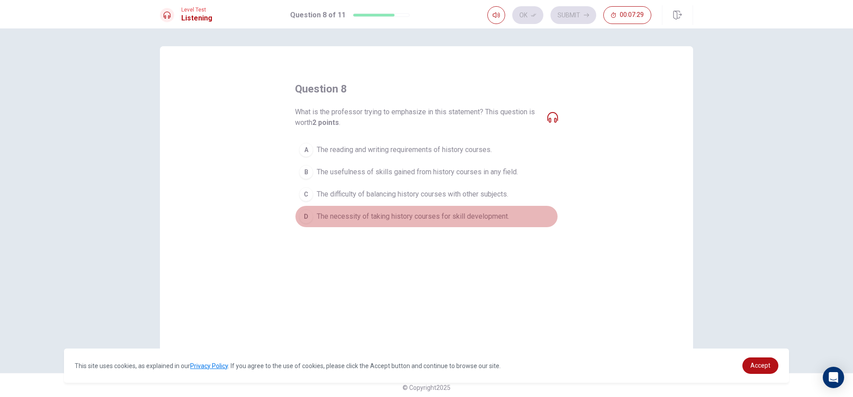
click at [459, 218] on span "The necessity of taking history courses for skill development." at bounding box center [413, 216] width 192 height 11
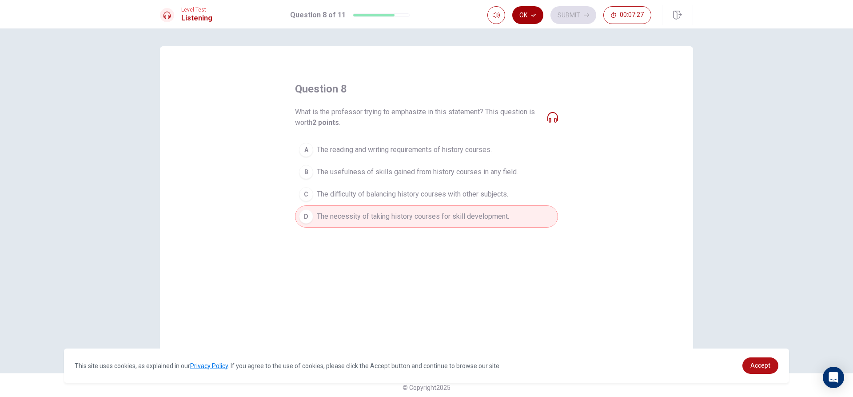
click at [533, 16] on icon "button" at bounding box center [533, 14] width 5 height 5
click at [558, 12] on button "Submit" at bounding box center [573, 15] width 46 height 18
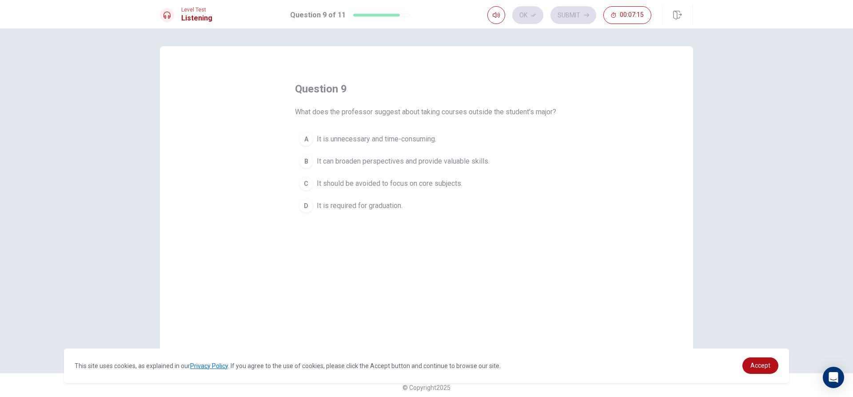
click at [366, 189] on span "It should be avoided to focus on core subjects." at bounding box center [390, 183] width 146 height 11
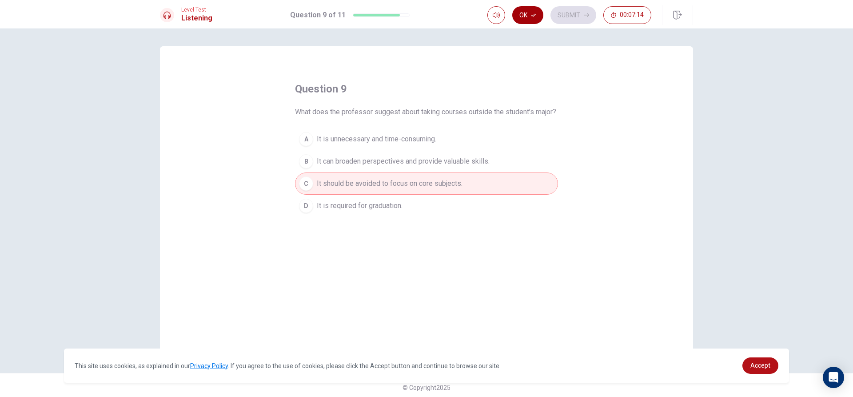
click at [526, 14] on button "Ok" at bounding box center [527, 15] width 31 height 18
click at [565, 8] on button "Submit" at bounding box center [573, 15] width 46 height 18
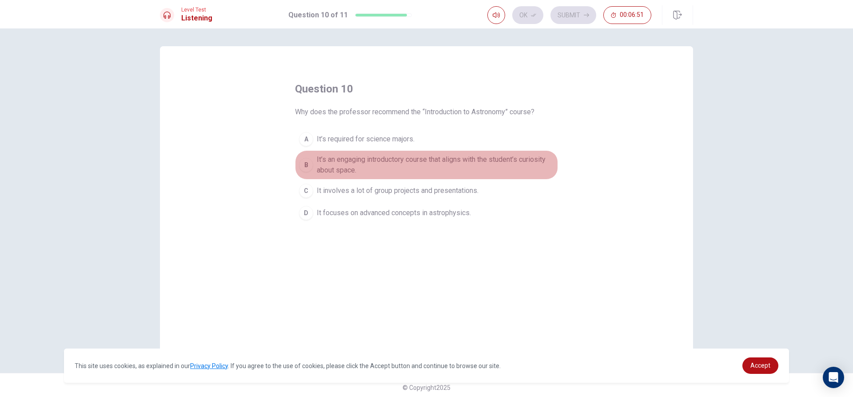
click at [382, 167] on span "It’s an engaging introductory course that aligns with the student’s curiosity a…" at bounding box center [435, 164] width 237 height 21
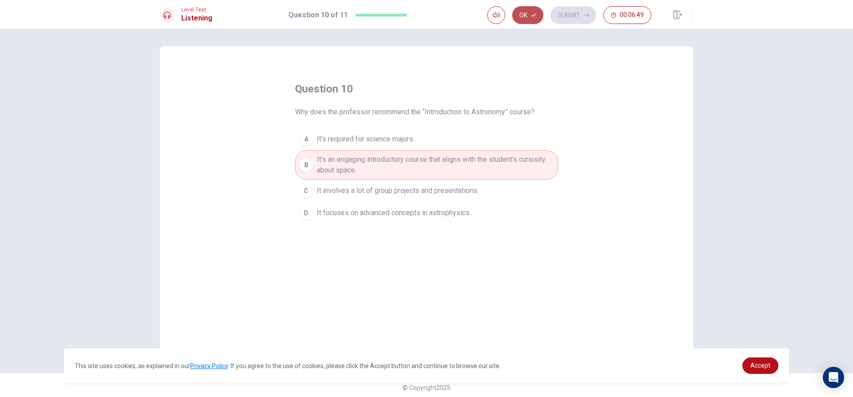
click at [527, 10] on button "Ok" at bounding box center [527, 15] width 31 height 18
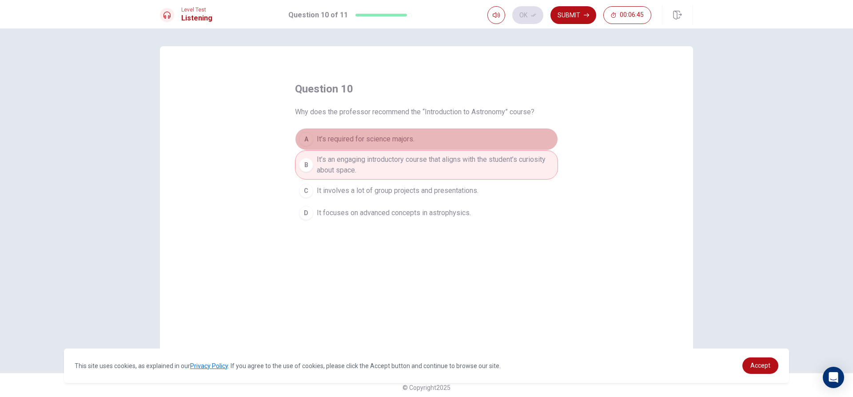
click at [483, 147] on button "A It’s required for science majors." at bounding box center [426, 139] width 263 height 22
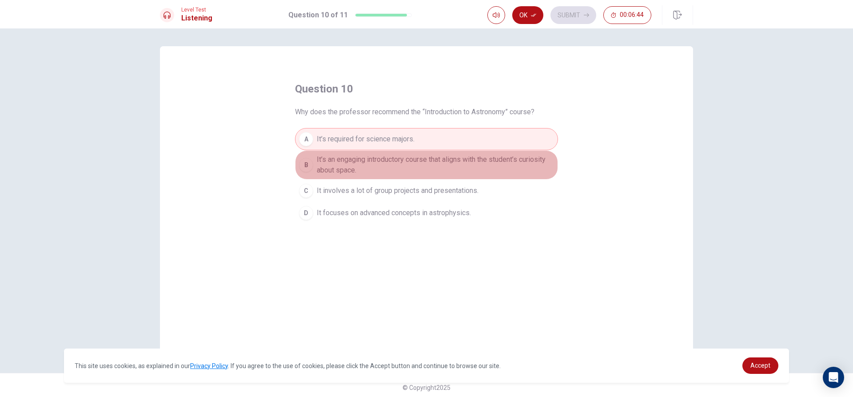
click at [472, 160] on span "It’s an engaging introductory course that aligns with the student’s curiosity a…" at bounding box center [435, 164] width 237 height 21
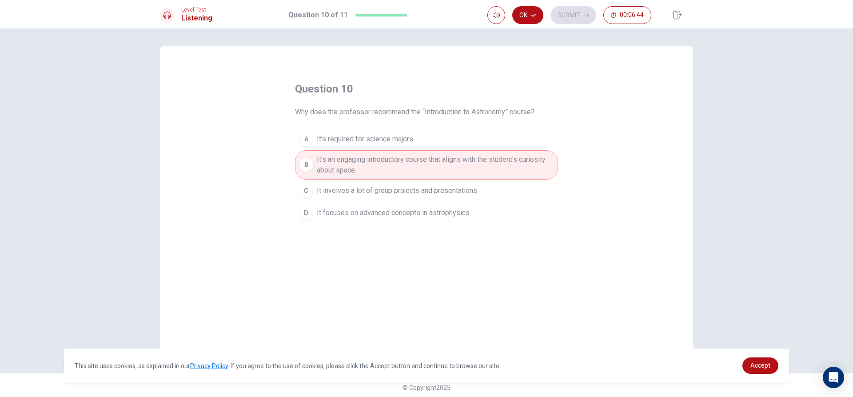
click at [437, 193] on span "It involves a lot of group projects and presentations." at bounding box center [398, 190] width 162 height 11
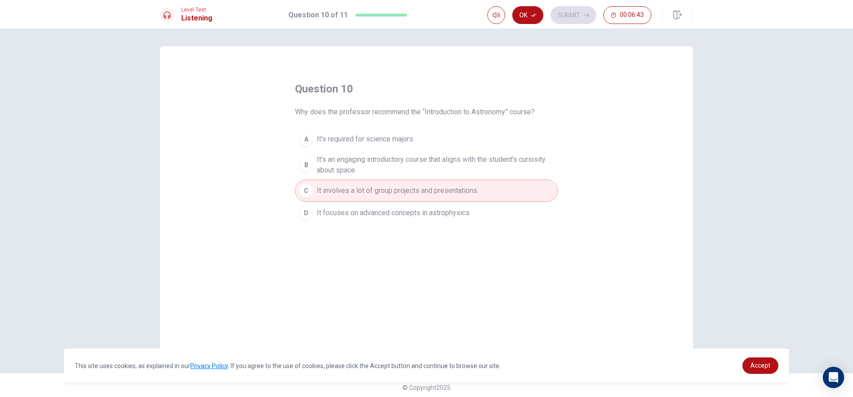
click at [437, 204] on button "D It focuses on advanced concepts in astrophysics." at bounding box center [426, 213] width 263 height 22
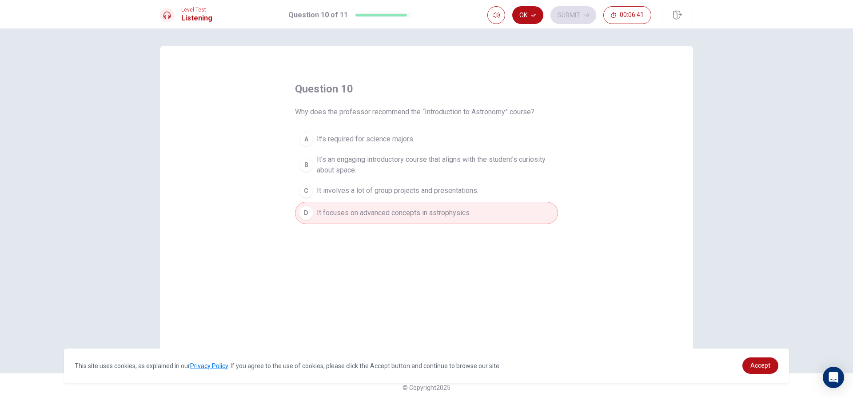
click at [464, 168] on span "It’s an engaging introductory course that aligns with the student’s curiosity a…" at bounding box center [435, 164] width 237 height 21
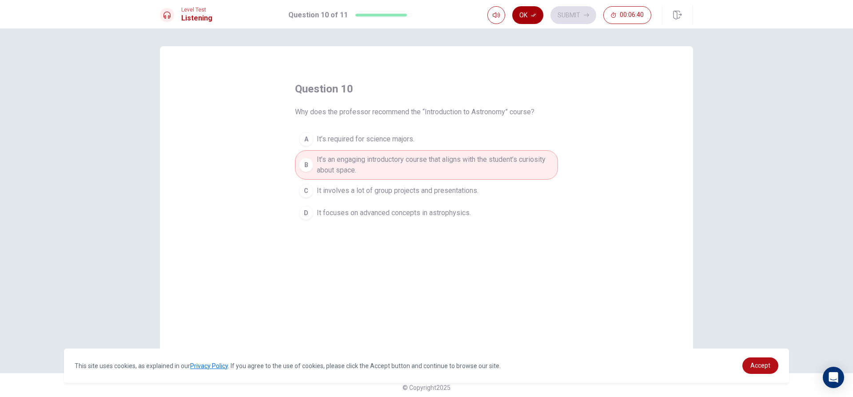
click at [525, 10] on button "Ok" at bounding box center [527, 15] width 31 height 18
click at [557, 14] on button "Submit" at bounding box center [573, 15] width 46 height 18
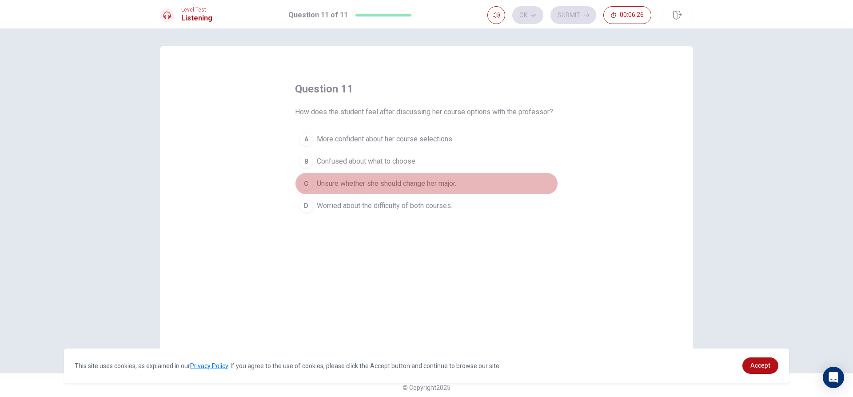
click at [392, 187] on span "Unsure whether she should change her major." at bounding box center [386, 183] width 139 height 11
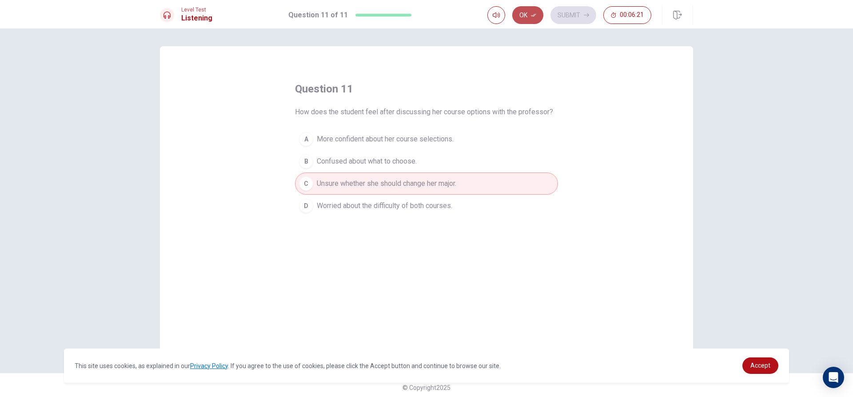
click at [528, 20] on button "Ok" at bounding box center [527, 15] width 31 height 18
click at [564, 15] on button "Submit" at bounding box center [573, 15] width 46 height 18
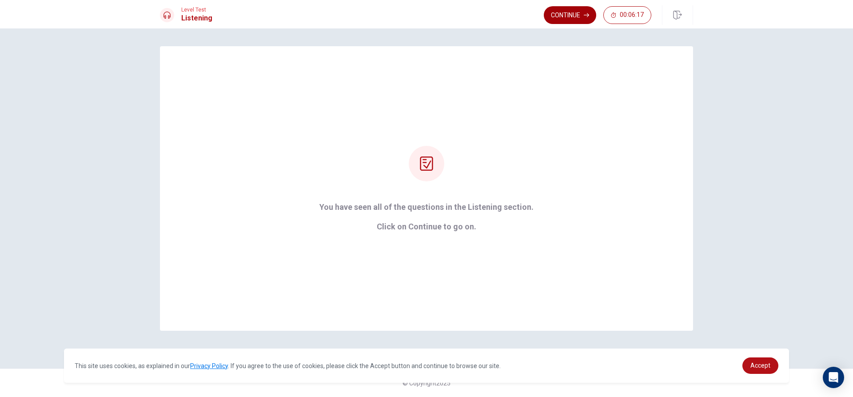
click at [569, 11] on button "Continue" at bounding box center [570, 15] width 52 height 18
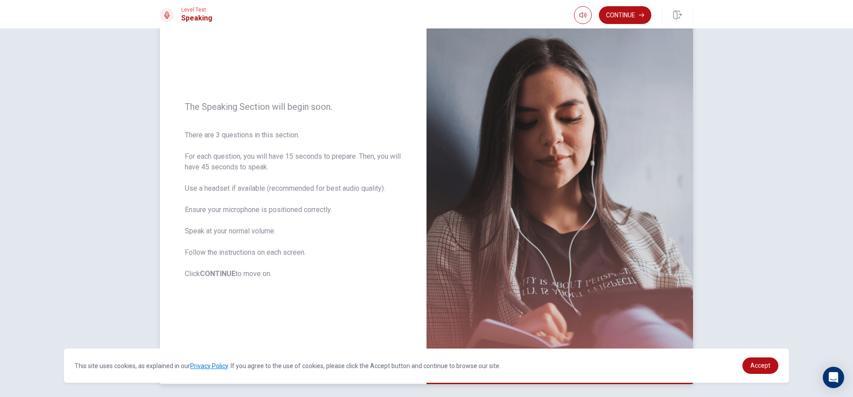
scroll to position [83, 0]
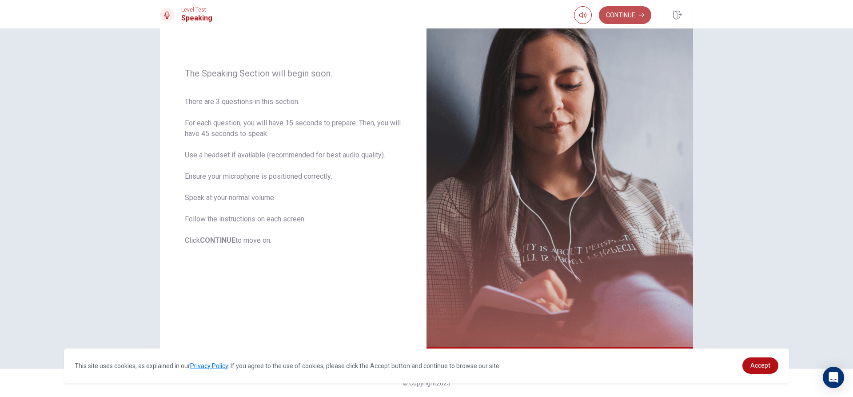
click at [641, 8] on button "Continue" at bounding box center [625, 15] width 52 height 18
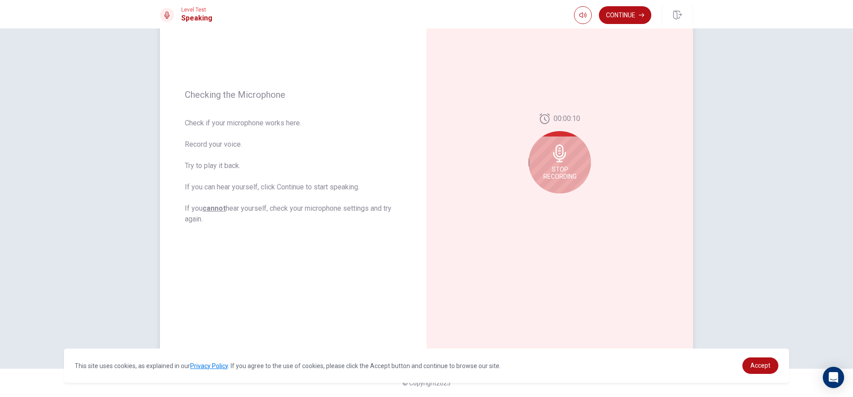
click at [557, 164] on div "Stop Recording" at bounding box center [560, 162] width 62 height 62
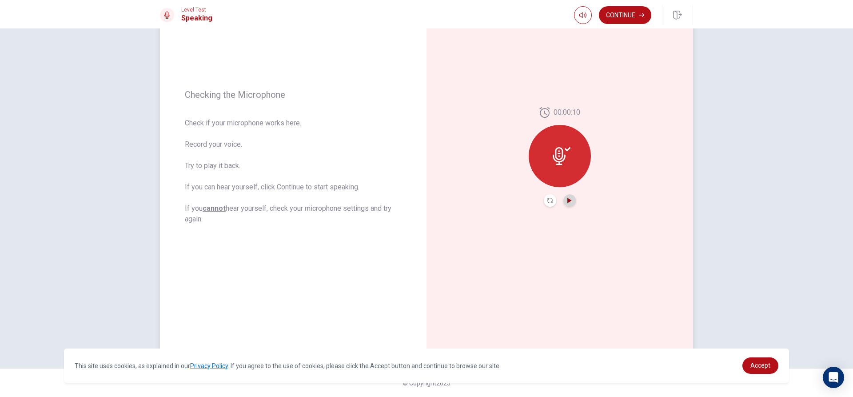
click at [568, 198] on icon "Play Audio" at bounding box center [569, 200] width 5 height 5
click at [634, 14] on button "Continue" at bounding box center [625, 15] width 52 height 18
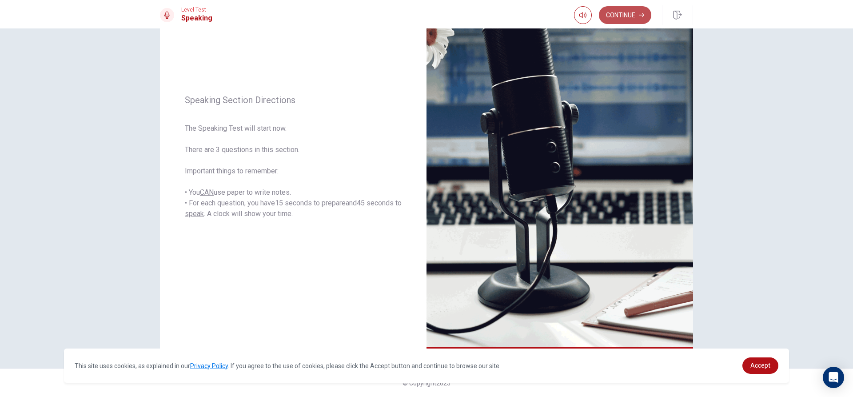
click at [614, 17] on button "Continue" at bounding box center [625, 15] width 52 height 18
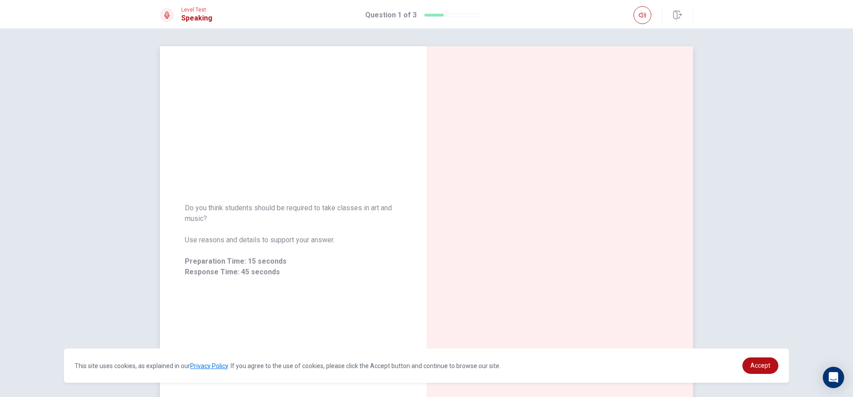
click at [346, 247] on div "Do you think students should be required to take classes in art and music? Use …" at bounding box center [293, 240] width 217 height 75
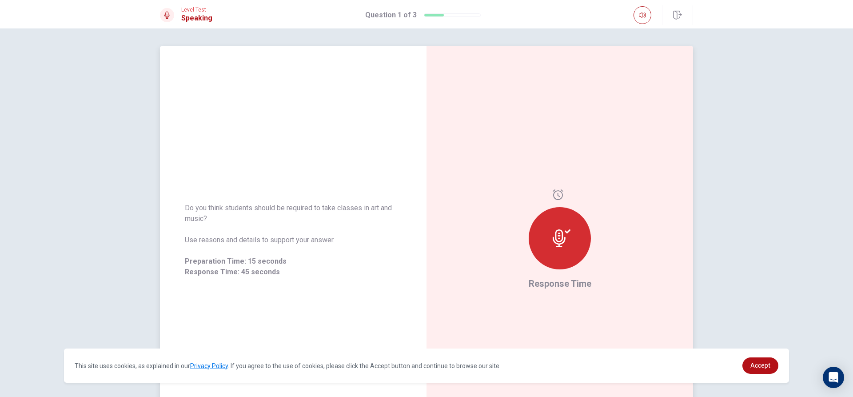
click at [598, 259] on div "Response Time" at bounding box center [559, 239] width 267 height 387
click at [559, 263] on div at bounding box center [560, 238] width 62 height 62
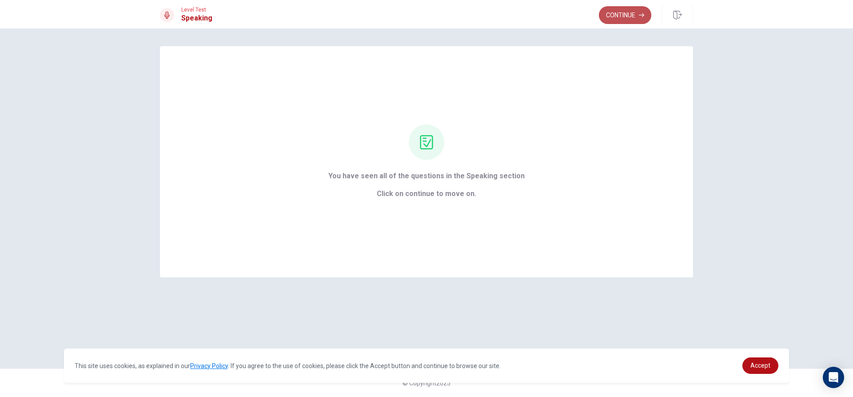
click at [617, 8] on button "Continue" at bounding box center [625, 15] width 52 height 18
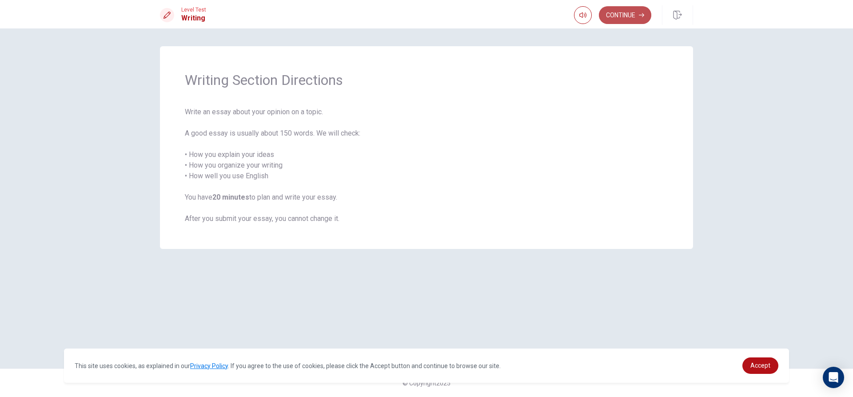
click at [619, 16] on button "Continue" at bounding box center [625, 15] width 52 height 18
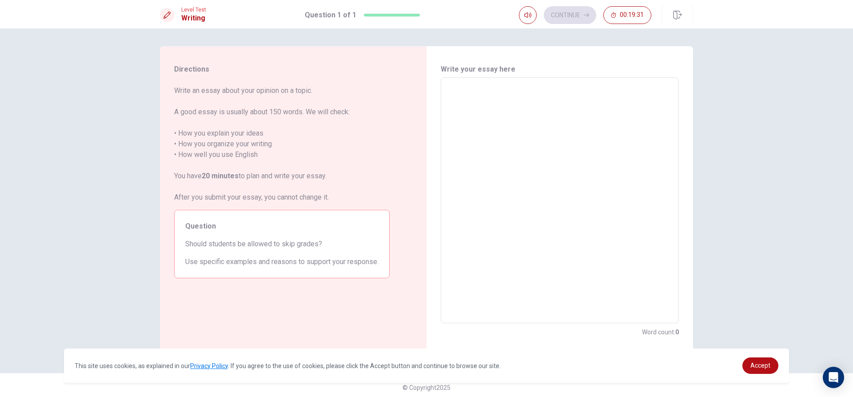
click at [457, 94] on textarea at bounding box center [560, 200] width 226 height 231
type textarea "S"
type textarea "x"
type textarea "St"
type textarea "x"
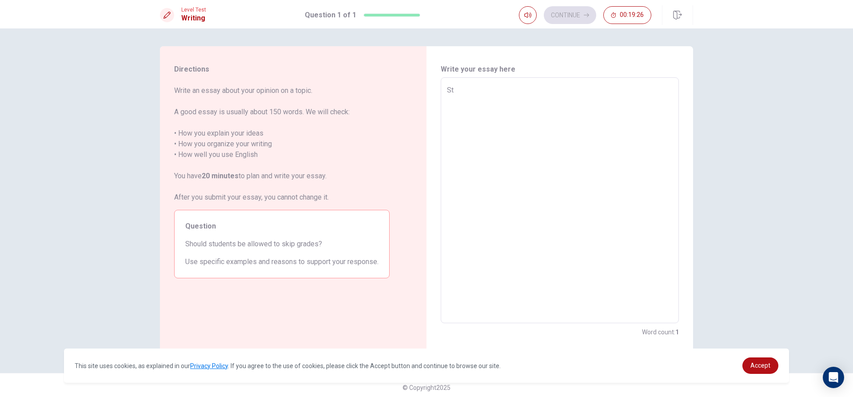
type textarea "Stu"
type textarea "x"
type textarea "Stud"
type textarea "x"
type textarea "Stude"
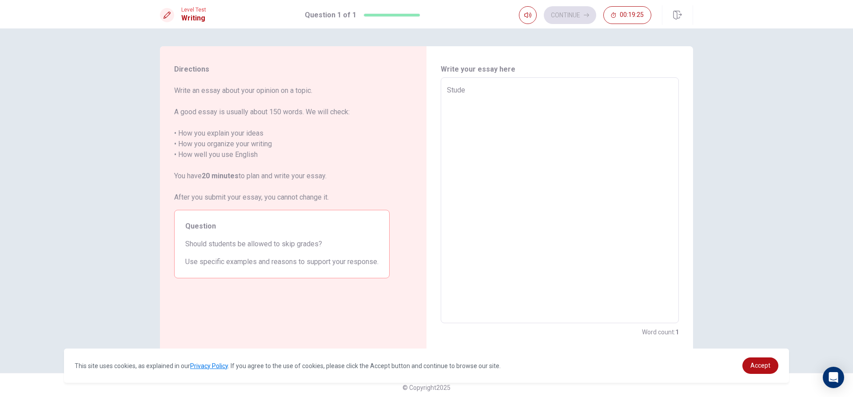
type textarea "x"
type textarea "Studen"
type textarea "x"
type textarea "Student"
type textarea "x"
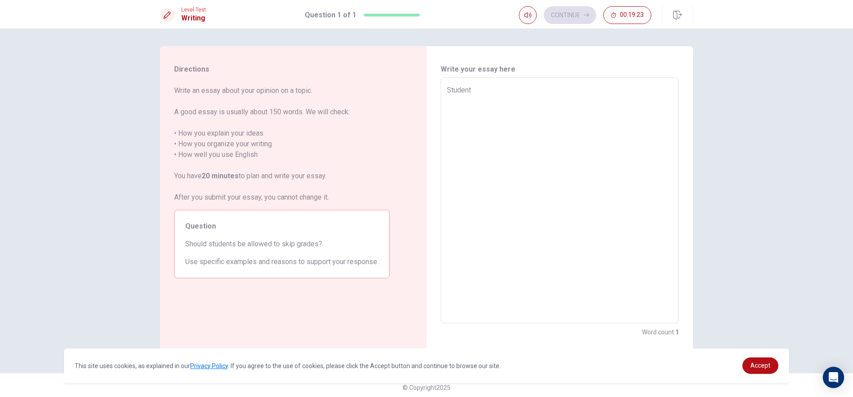
type textarea "Student"
type textarea "x"
type textarea "Student s"
type textarea "x"
type textarea "Student sh"
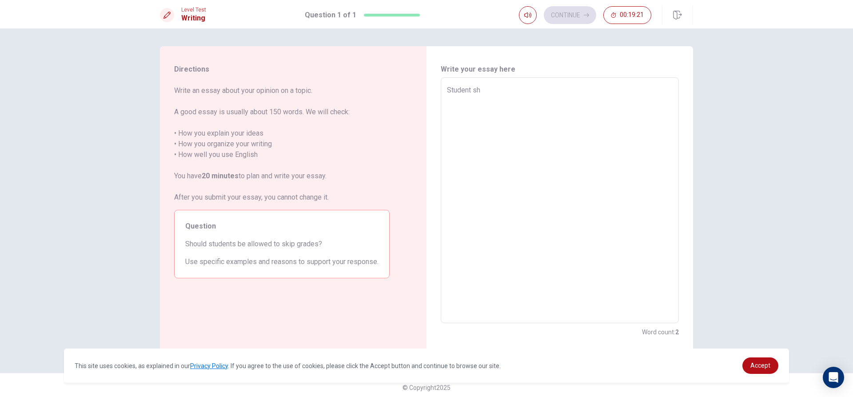
type textarea "x"
type textarea "Student sho"
type textarea "x"
type textarea "Student shou"
type textarea "x"
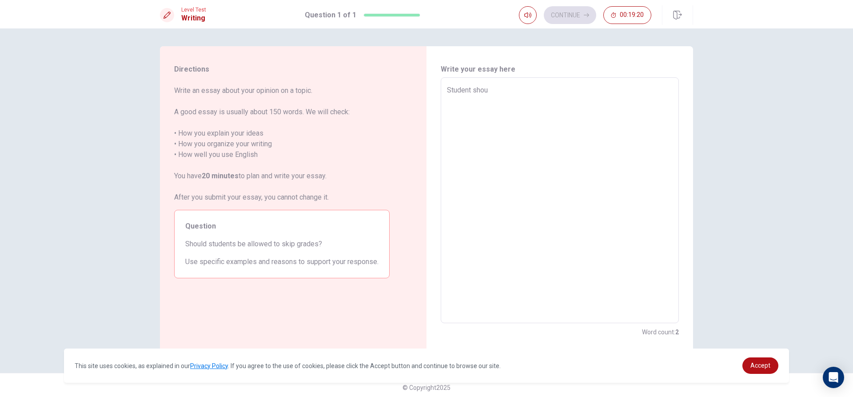
type textarea "Student shoul"
type textarea "x"
type textarea "Student should"
type textarea "x"
type textarea "Student should"
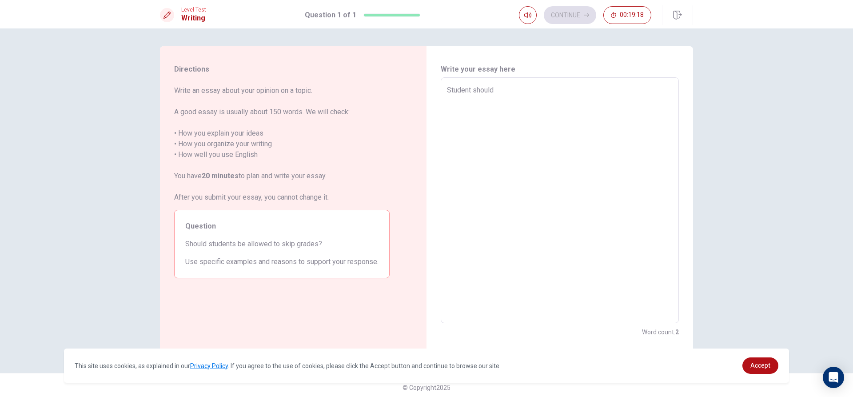
type textarea "x"
type textarea "Student should n"
type textarea "x"
type textarea "Student should no"
type textarea "x"
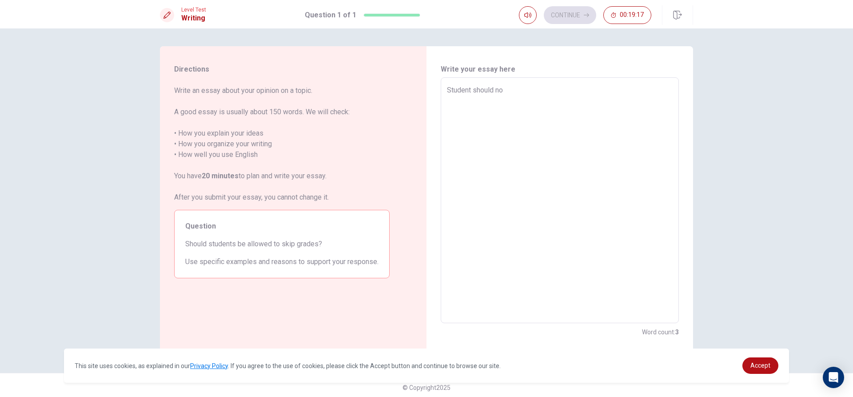
type textarea "Student should not"
type textarea "x"
type textarea "Student should not"
type textarea "x"
type textarea "Student should not s"
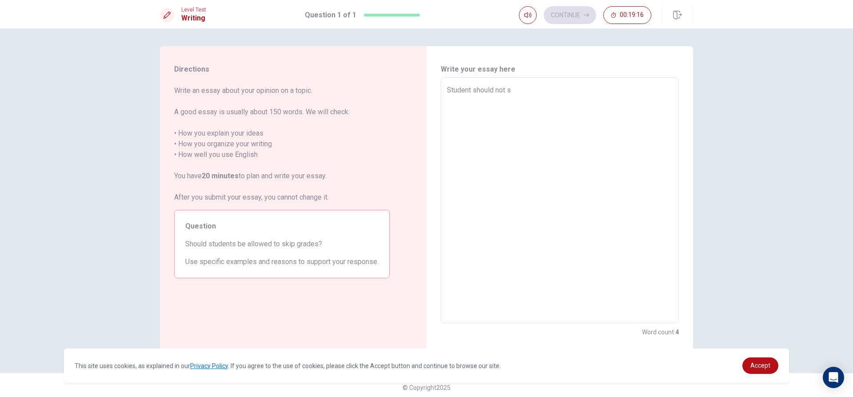
type textarea "x"
type textarea "Student should not sk"
type textarea "x"
type textarea "Student should not ski"
type textarea "x"
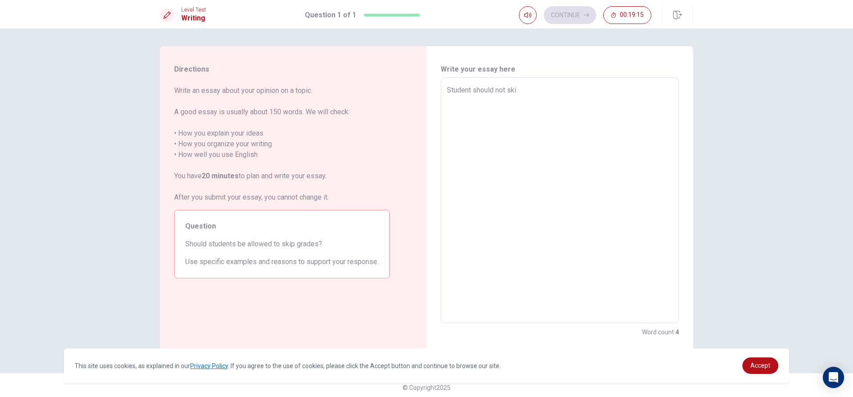
type textarea "Student should not skip"
type textarea "x"
type textarea "Student should not skip"
type textarea "x"
type textarea "Student should not skip g"
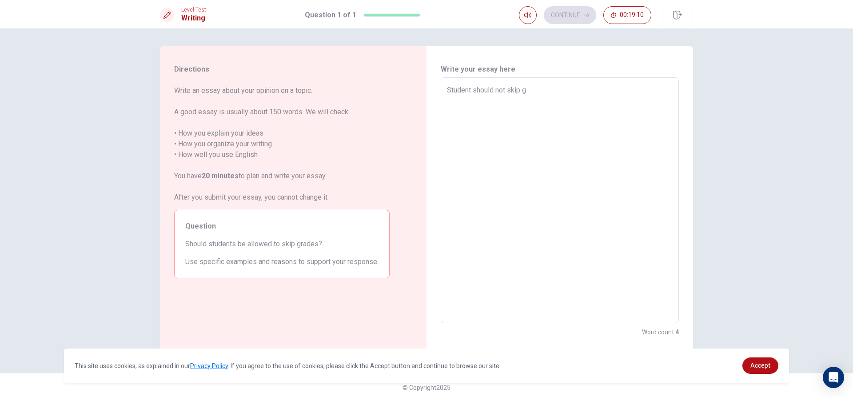
type textarea "x"
type textarea "Student should not skip gr"
type textarea "x"
type textarea "Student should not skip gra"
type textarea "x"
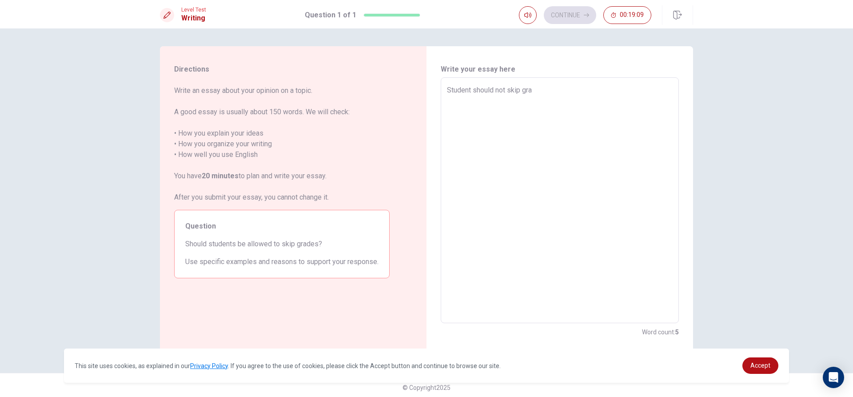
type textarea "Student should not skip grad"
type textarea "x"
type textarea "Student should not skip grade"
type textarea "x"
type textarea "Student should not skip grades"
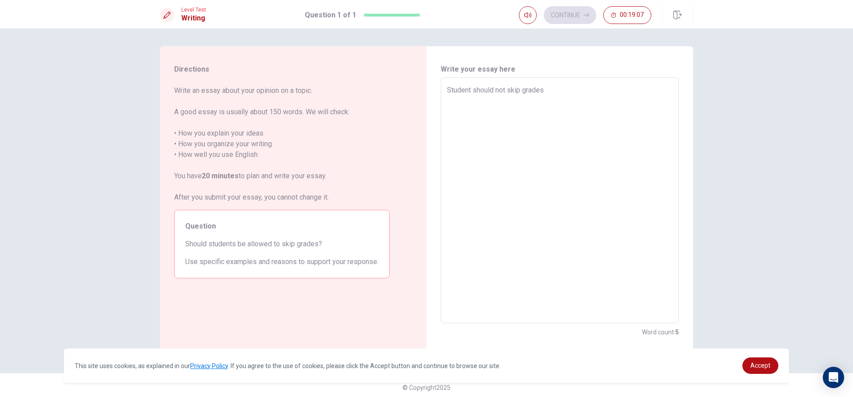
type textarea "x"
type textarea "Student should not skip grades"
type textarea "x"
type textarea "Student should not skip grades b"
type textarea "x"
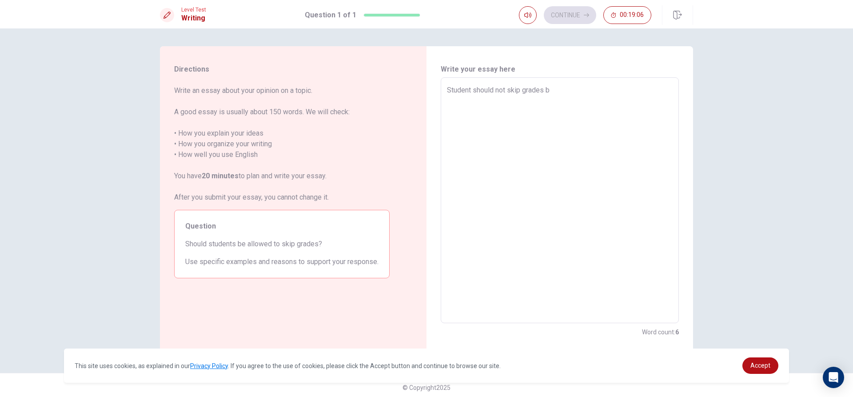
type textarea "Student should not skip grades be"
type textarea "x"
type textarea "Student should not skip grades bec"
type textarea "x"
type textarea "Student should not skip grades beca"
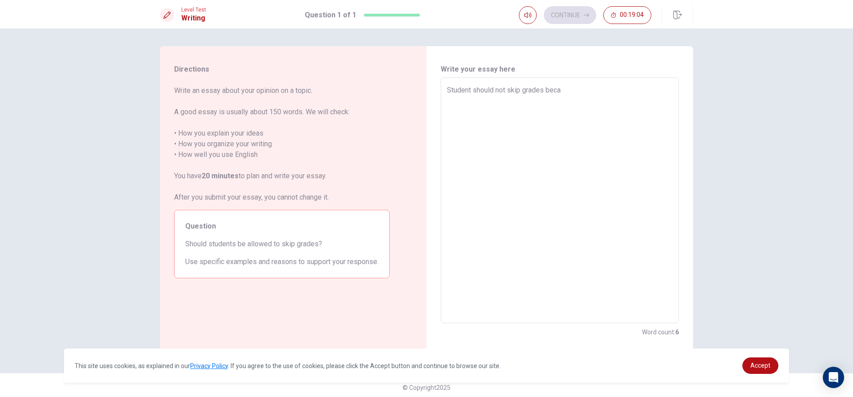
type textarea "x"
type textarea "Student should not skip grades becau"
type textarea "x"
type textarea "Student should not skip grades becaus"
type textarea "x"
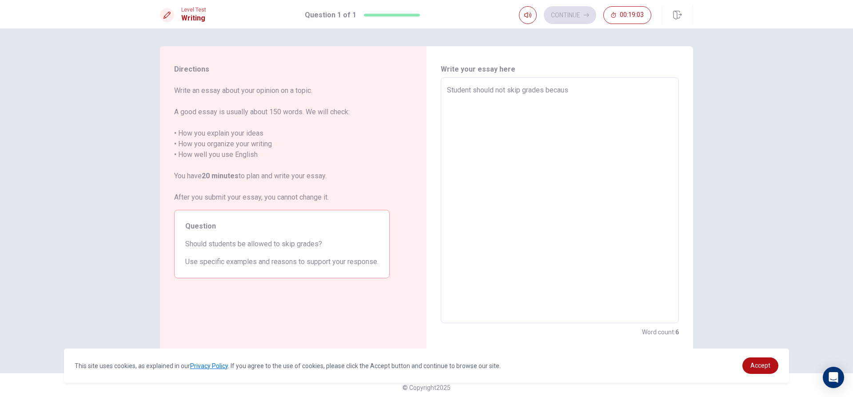
type textarea "Student should not skip grades because"
type textarea "x"
type textarea "Student should not skip grades because"
type textarea "x"
type textarea "Student should not skip grades because w"
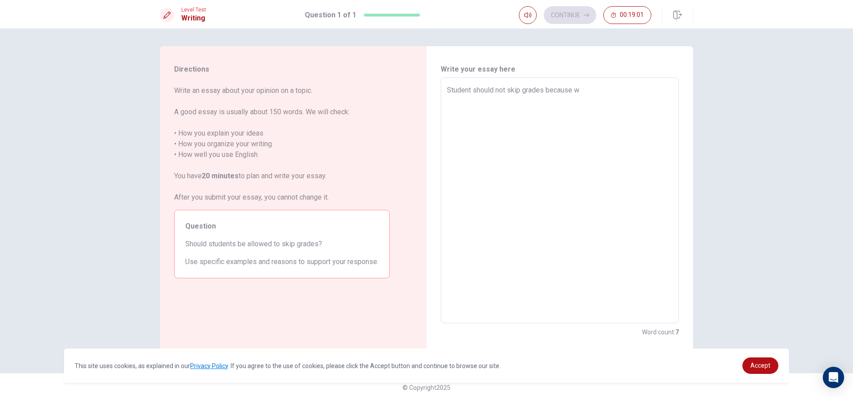
type textarea "x"
type textarea "Student should not skip grades because wh"
type textarea "x"
type textarea "Student should not skip grades because whe"
type textarea "x"
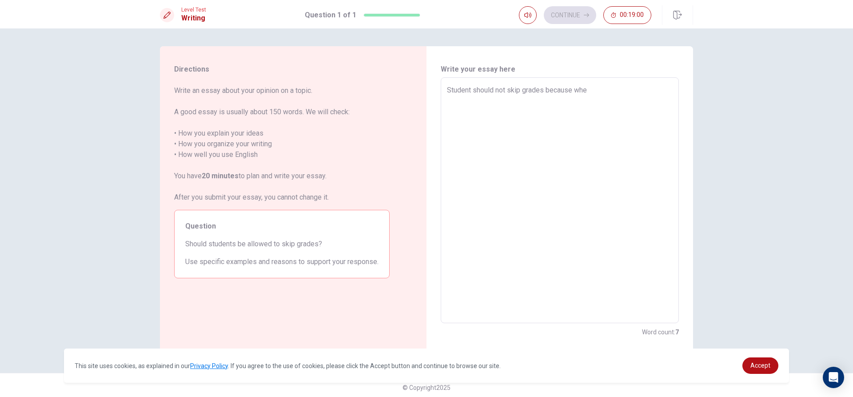
type textarea "Student should not skip grades because when"
type textarea "x"
type textarea "Student should not skip grades because when"
type textarea "x"
type textarea "Student should not skip grades because when w"
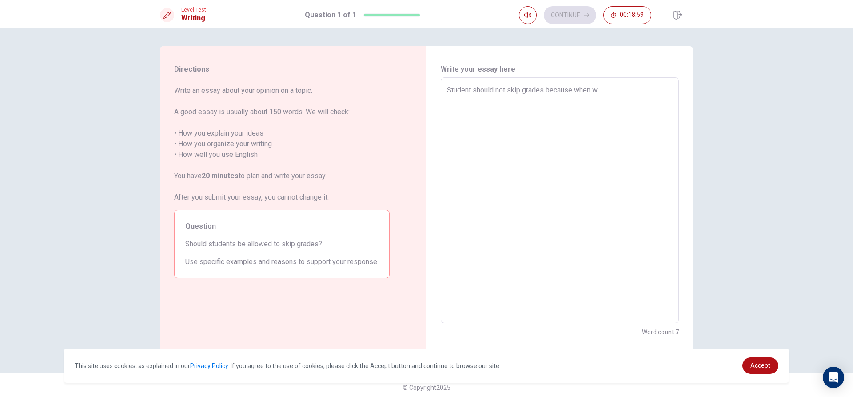
type textarea "x"
type textarea "Student should not skip grades because when we"
type textarea "x"
type textarea "Student should not skip grades because when we"
type textarea "x"
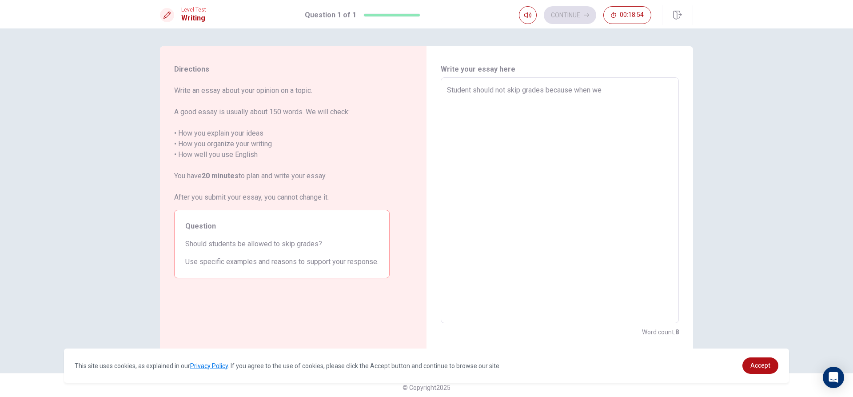
type textarea "Student should not skip grades because when we g"
type textarea "x"
type textarea "Student should not skip grades because when we go"
type textarea "x"
type textarea "Student should not skip grades because when we go"
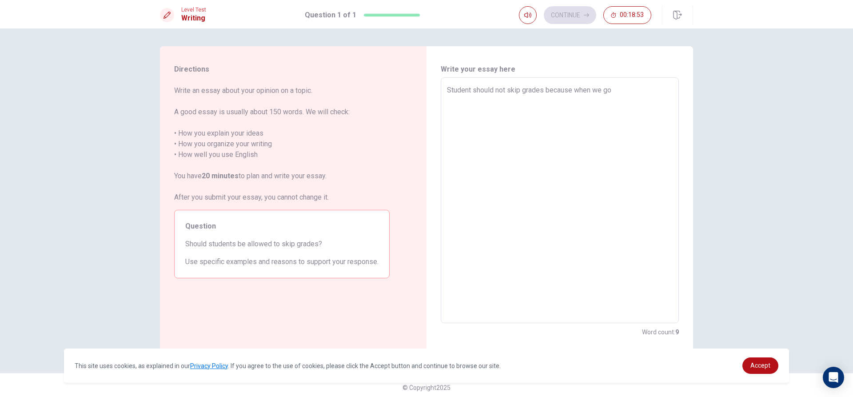
type textarea "x"
type textarea "Student should not skip grades because when we go t"
type textarea "x"
type textarea "Student should not skip grades because when we go to"
type textarea "x"
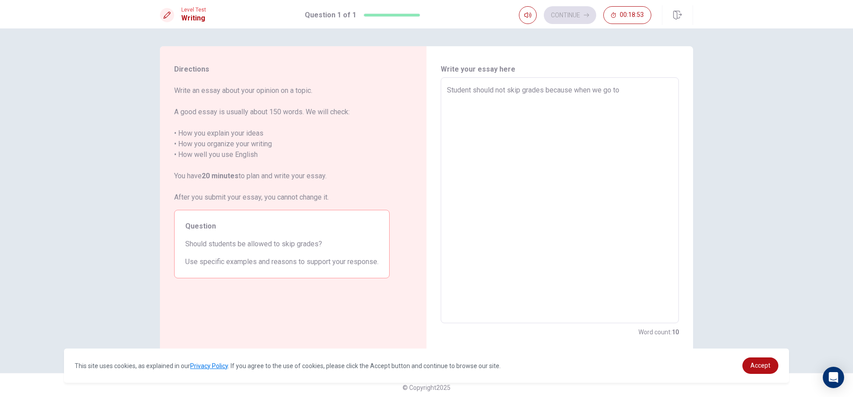
type textarea "Student should not skip grades because when we go to"
type textarea "x"
type textarea "Student should not skip grades because when we go to a"
type textarea "x"
type textarea "Student should not skip grades because when we go to an"
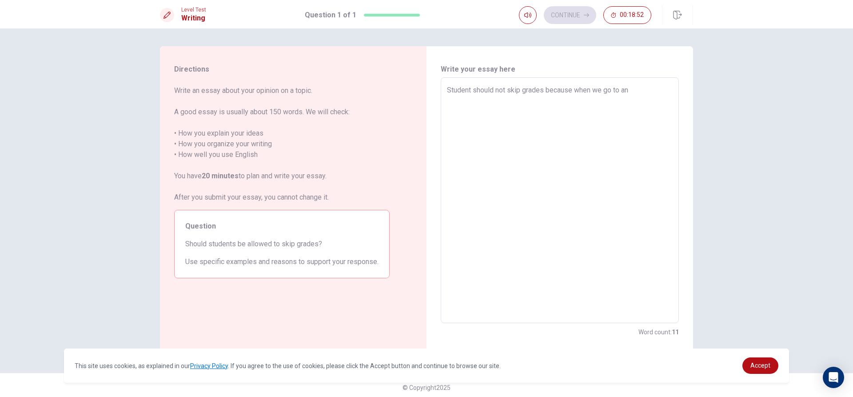
type textarea "x"
type textarea "Student should not skip grades because when we go to ano"
type textarea "x"
type textarea "Student should not skip grades because when we go to anot"
type textarea "x"
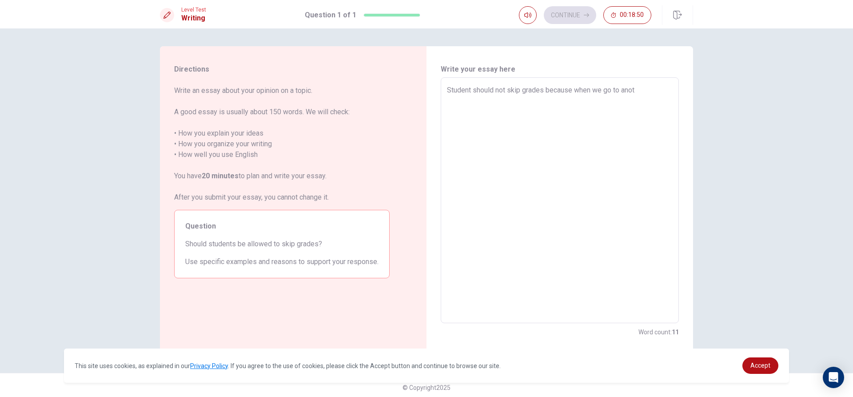
type textarea "Student should not skip grades because when we go to anoth"
type textarea "x"
type textarea "Student should not skip grades because when we go to anothe"
type textarea "x"
type textarea "Student should not skip grades because when we go to another"
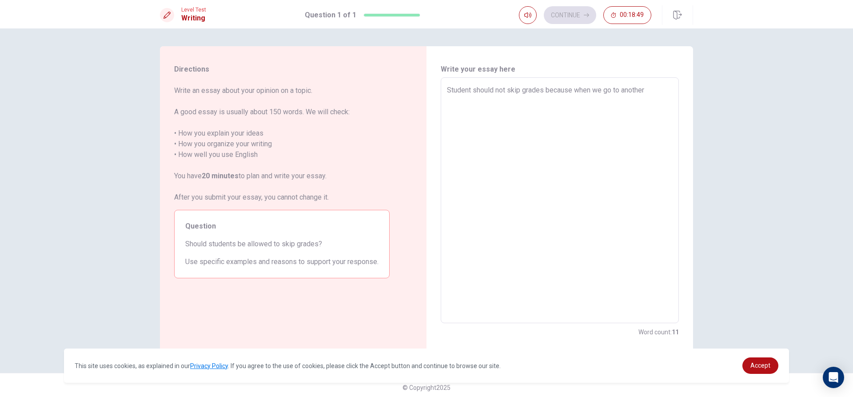
type textarea "x"
type textarea "Student should not skip grades because when we go to another"
type textarea "x"
type textarea "Student should not skip grades because when we go to another s"
type textarea "x"
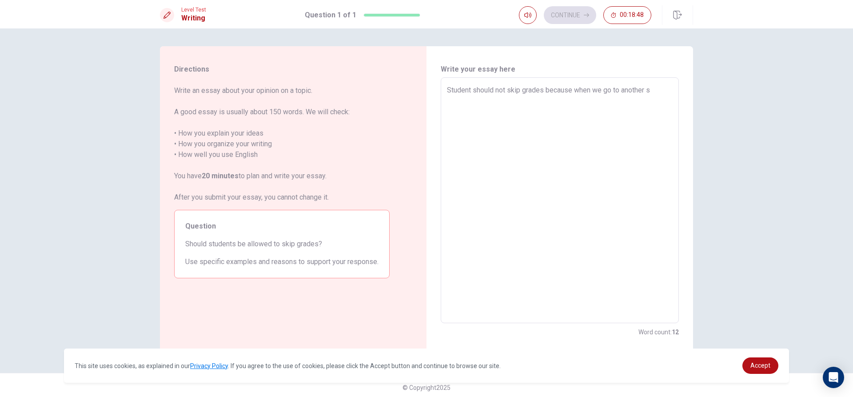
type textarea "Student should not skip grades because when we go to another sc"
type textarea "x"
type textarea "Student should not skip grades because when we go to another sch"
type textarea "x"
type textarea "Student should not skip grades because when we go to another scho"
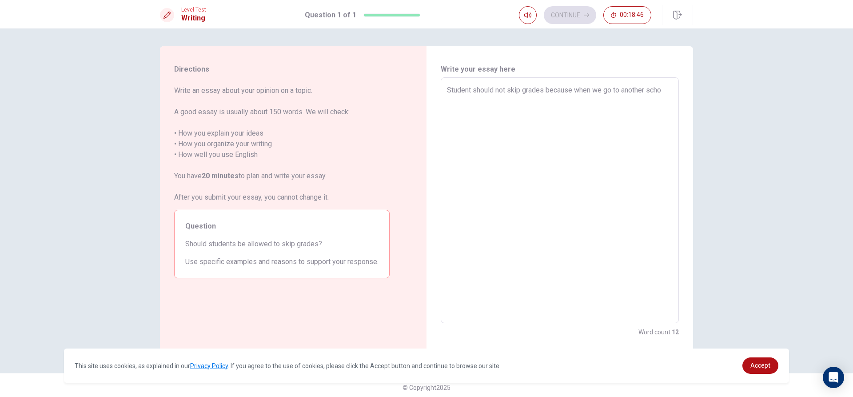
type textarea "x"
type textarea "Student should not skip grades because when we go to another schoo"
type textarea "x"
type textarea "Student should not skip grades because when we go to another schooi"
type textarea "x"
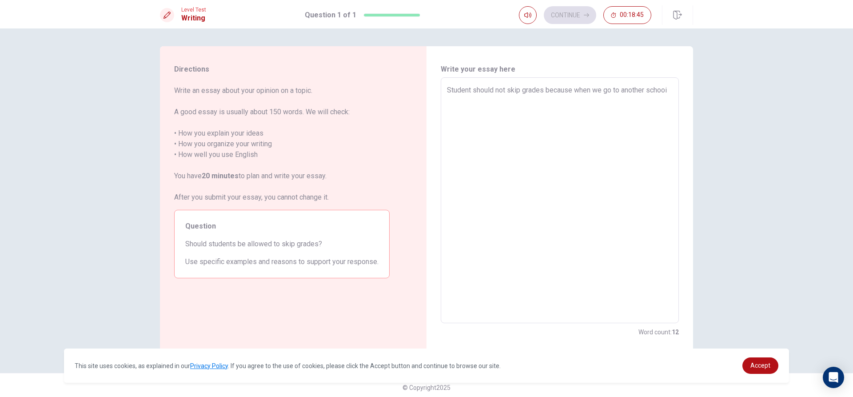
type textarea "Student should not skip grades because when we go to another schooi"
type textarea "x"
type textarea "Student should not skip grades because when we go to another schooi s"
type textarea "x"
type textarea "Student should not skip grades because when we go to another schooi so"
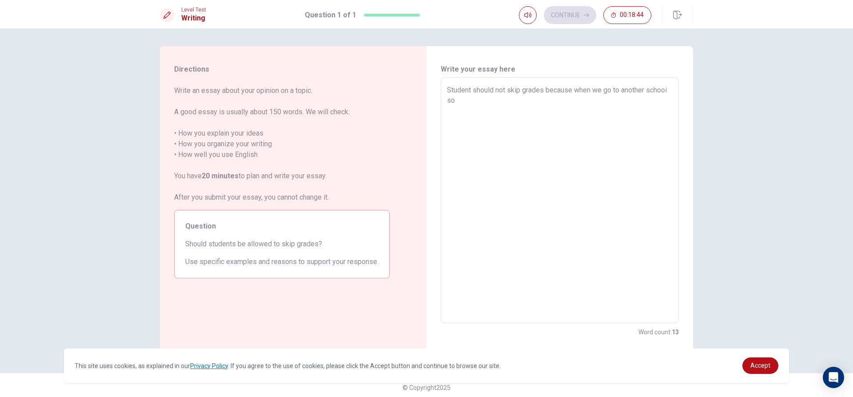
type textarea "x"
type textarea "Student should not skip grades because when we go to another schooi som"
type textarea "x"
type textarea "Student should not skip grades because when we go to another schooi some"
type textarea "x"
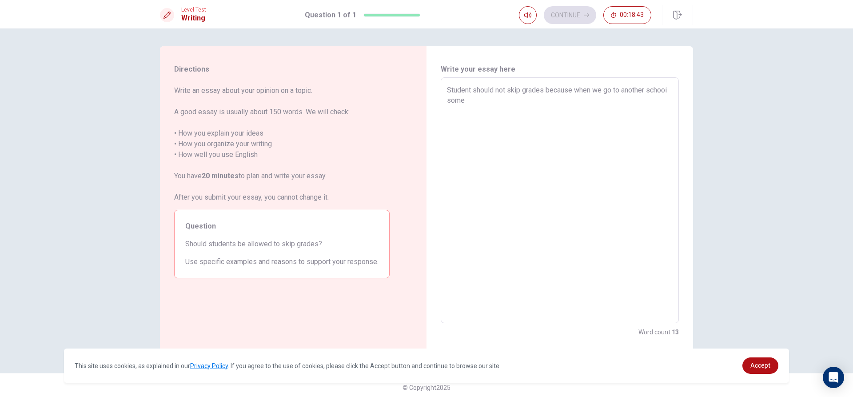
type textarea "Student should not skip grades because when we go to another schooi some"
type textarea "x"
type textarea "Student should not skip grades because when we go to another schooi some s"
type textarea "x"
type textarea "Student should not skip grades because when we go to another schooi some sh"
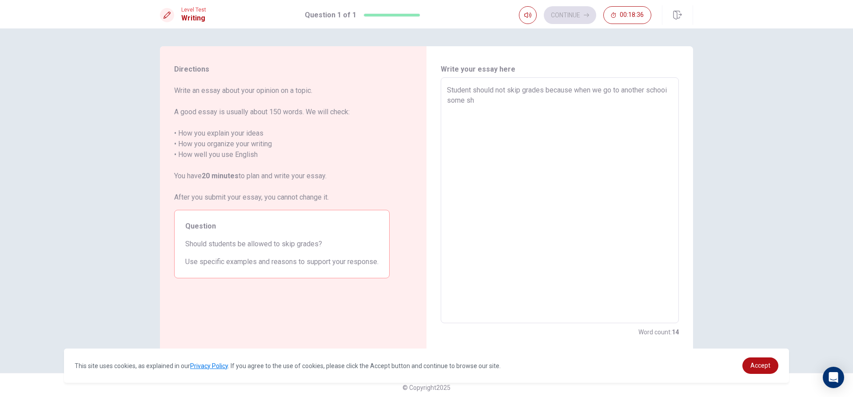
type textarea "x"
type textarea "Student should not skip grades because when we go to another schooi some s"
type textarea "x"
type textarea "Student should not skip grades because when we go to another schooi some sc"
type textarea "x"
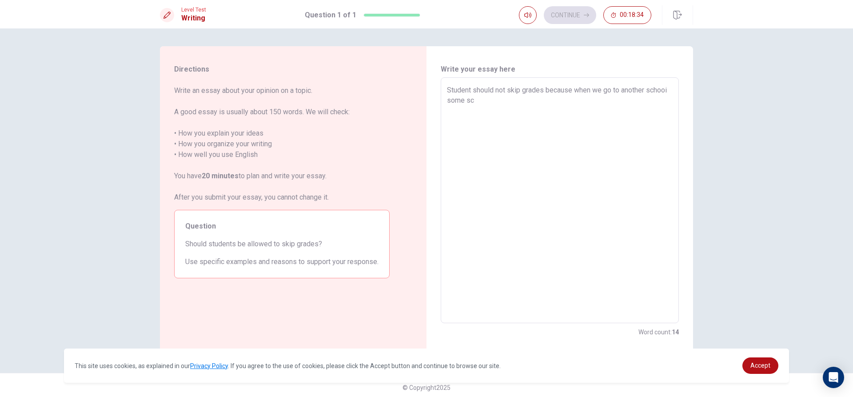
type textarea "Student should not skip grades because when we go to another schooi some sch"
type textarea "x"
type textarea "Student should not skip grades because when we go to another schooi some scho"
type textarea "x"
type textarea "Student should not skip grades because when we go to another schooi some schoo"
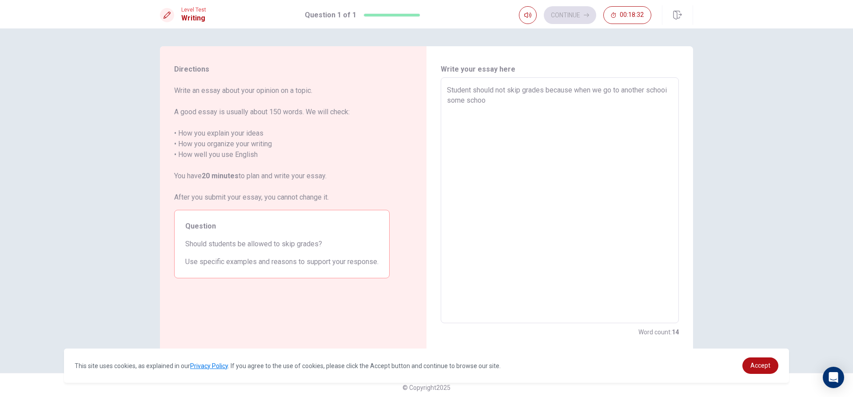
type textarea "x"
type textarea "Student should not skip grades because when we go to another schooi some school"
type textarea "x"
type textarea "Student should not skip grades because when we go to another schooi some school"
type textarea "x"
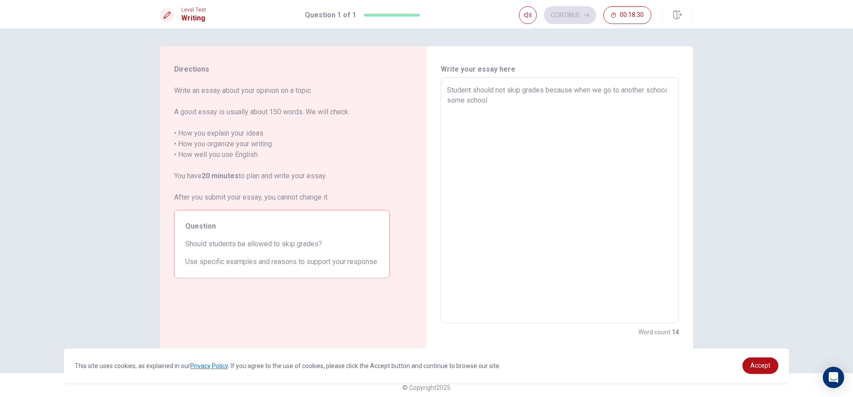
type textarea "Student should not skip grades because when we go to another schooi some school…"
type textarea "x"
type textarea "Student should not skip grades because when we go to another schooi some school…"
type textarea "x"
type textarea "Student should not skip grades because when we go to another schooi some school…"
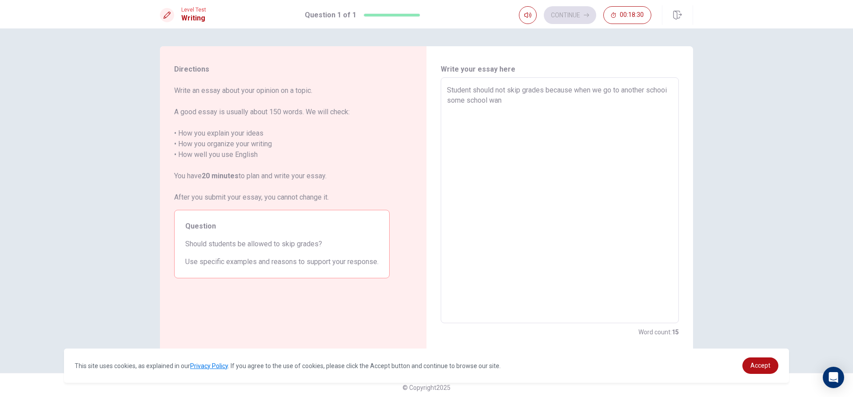
type textarea "x"
type textarea "Student should not skip grades because when we go to another schooi some school…"
type textarea "x"
type textarea "Student should not skip grades because when we go to another schooi some school…"
type textarea "x"
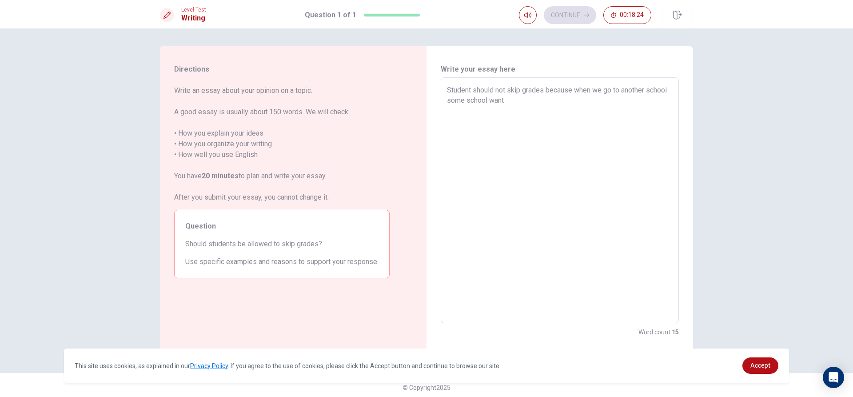
type textarea "Student should not skip grades because when we go to another schooi some school…"
type textarea "x"
type textarea "Student should not skip grades because when we go to another schooi some school…"
type textarea "x"
type textarea "Student should not skip grades because when we go to another schooi some school…"
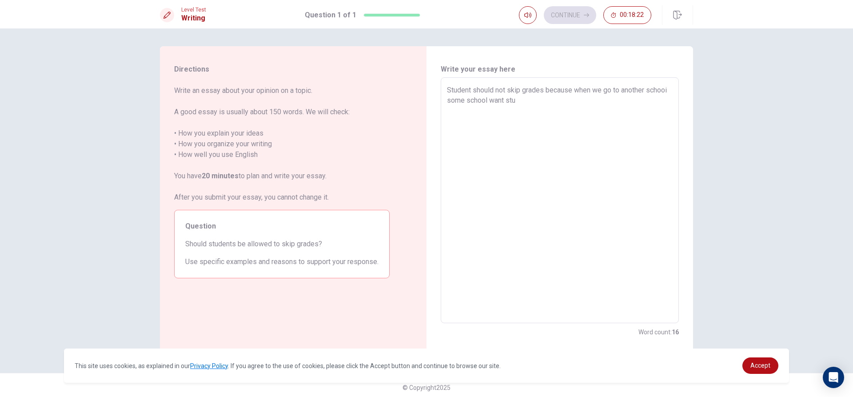
type textarea "x"
type textarea "Student should not skip grades because when we go to another schooi some school…"
type textarea "x"
type textarea "Student should not skip grades because when we go to another schooi some school…"
type textarea "x"
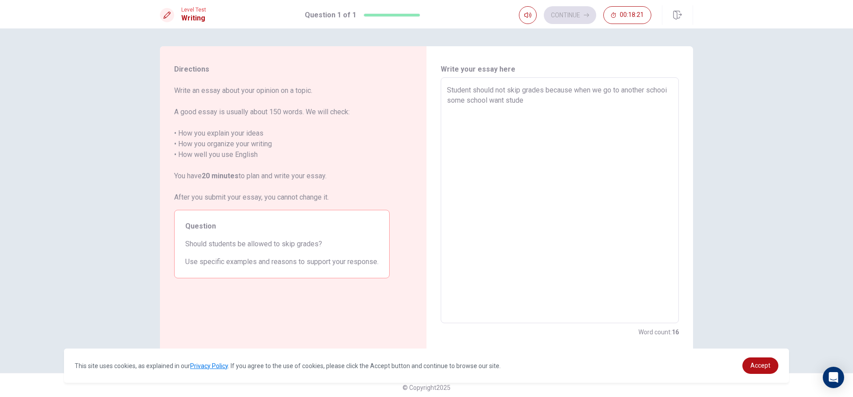
type textarea "Student should not skip grades because when we go to another schooi some school…"
type textarea "x"
type textarea "Student should not skip grades because when we go to another schooi some school…"
type textarea "x"
type textarea "Student should not skip grades because when we go to another schooi some school…"
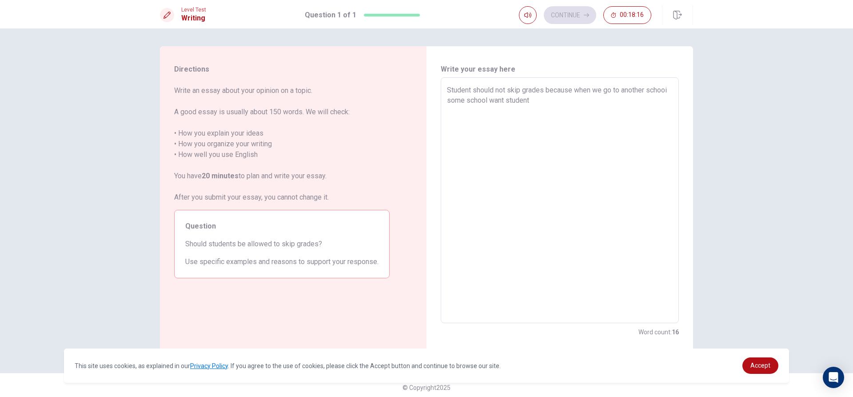
type textarea "x"
type textarea "Student should not skip grades because when we go to another schooi some school…"
type textarea "x"
type textarea "Student should not skip grades because when we go to another schooi some school…"
type textarea "x"
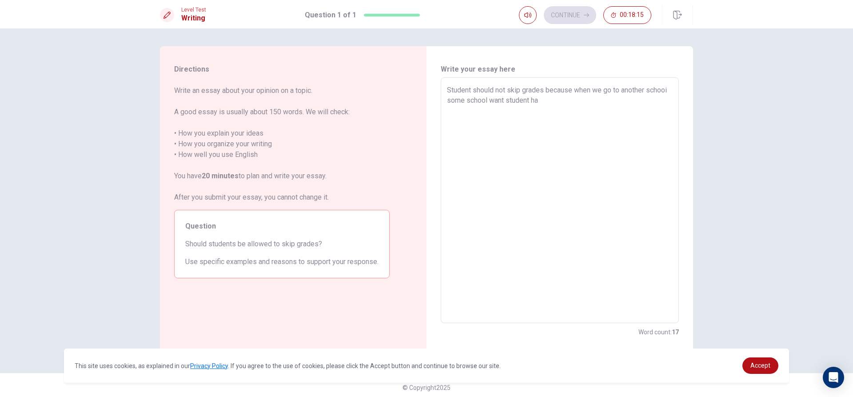
type textarea "Student should not skip grades because when we go to another schooi some school…"
type textarea "x"
type textarea "Student should not skip grades because when we go to another schooi some school…"
type textarea "x"
type textarea "Student should not skip grades because when we go to another schooi some school…"
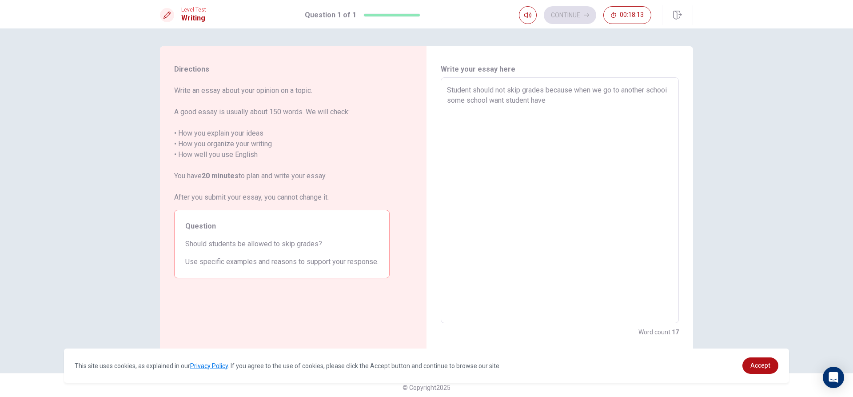
type textarea "x"
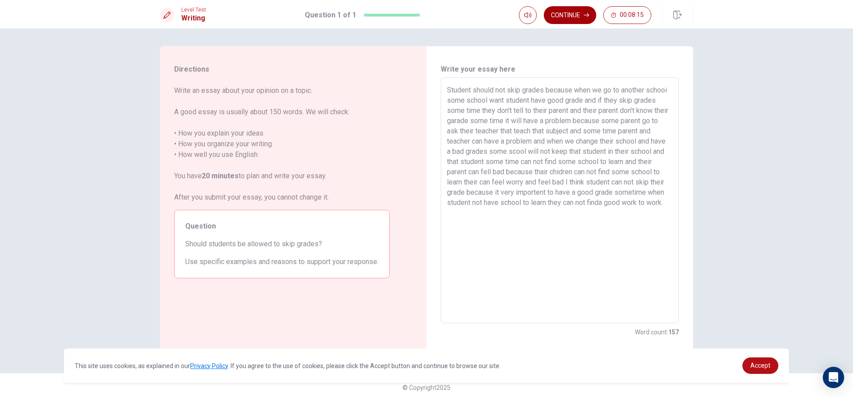
click at [570, 18] on button "Continue" at bounding box center [570, 15] width 52 height 18
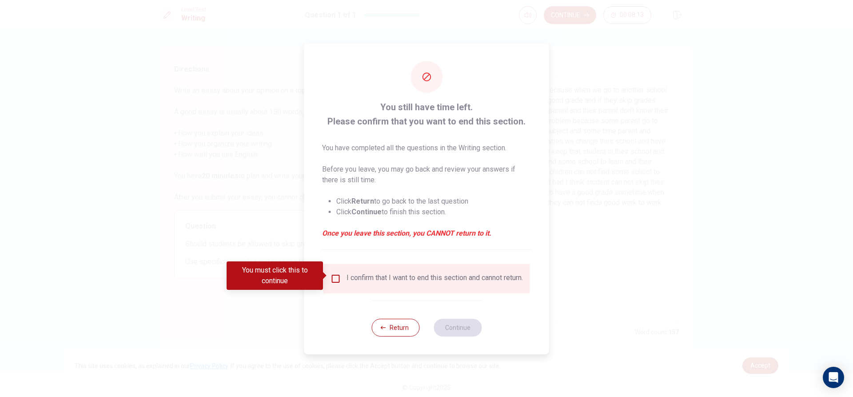
click at [335, 276] on input "You must click this to continue" at bounding box center [336, 278] width 11 height 11
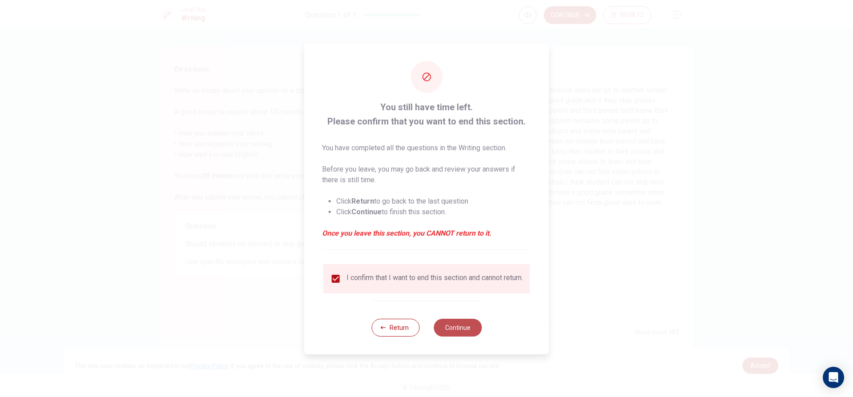
click at [452, 331] on button "Continue" at bounding box center [458, 328] width 48 height 18
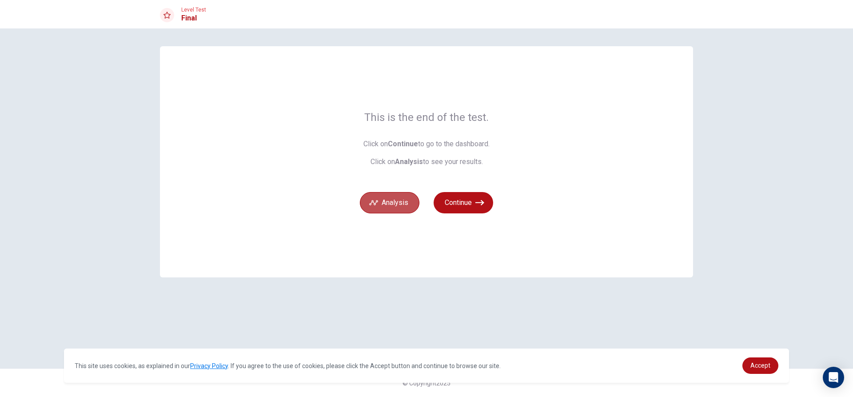
click at [390, 198] on button "Analysis" at bounding box center [390, 202] width 60 height 21
